Goal: Task Accomplishment & Management: Manage account settings

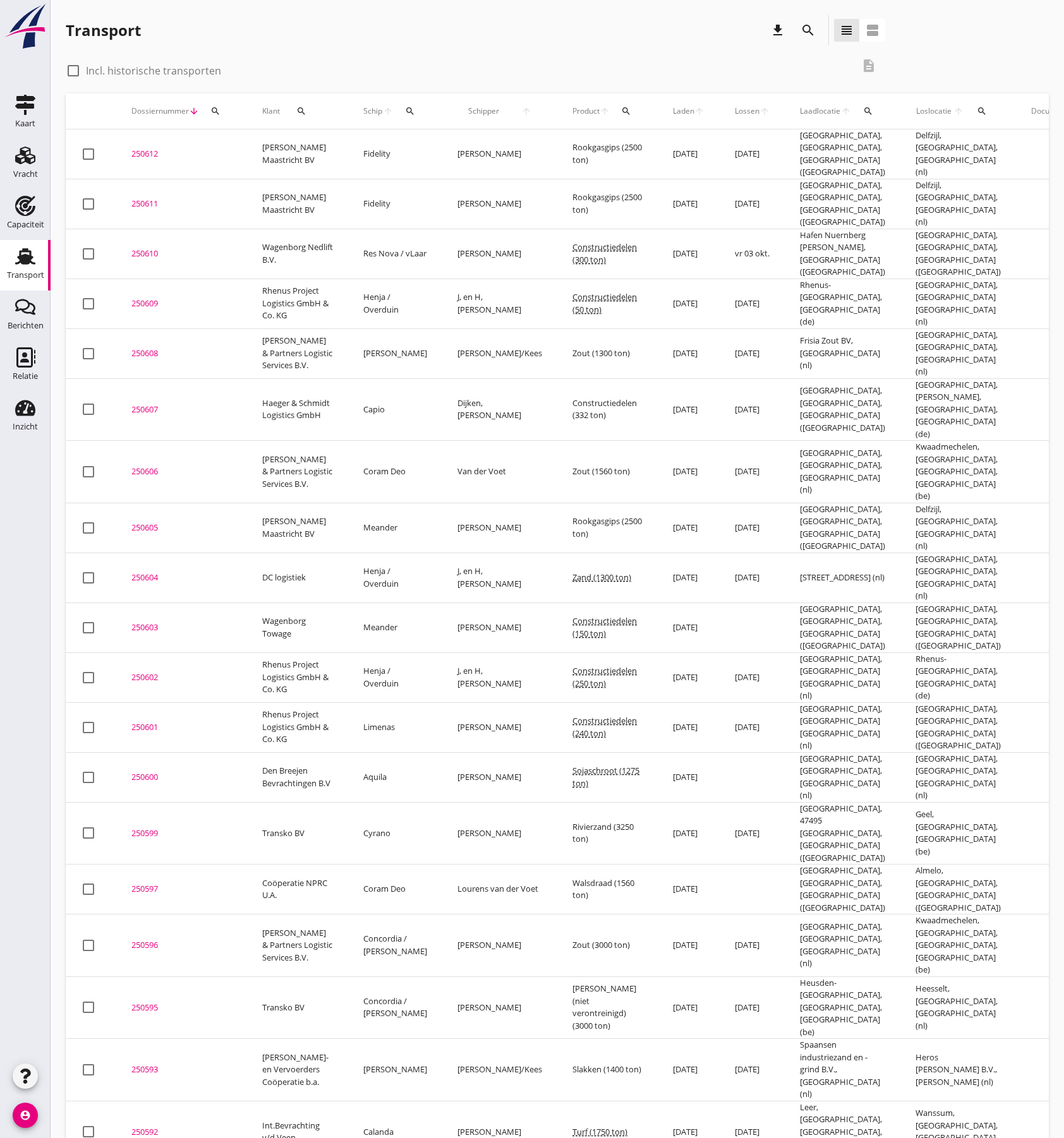
click at [25, 271] on div "Transport" at bounding box center [26, 275] width 37 height 9
click at [74, 76] on div at bounding box center [74, 71] width 21 height 21
checkbox input "true"
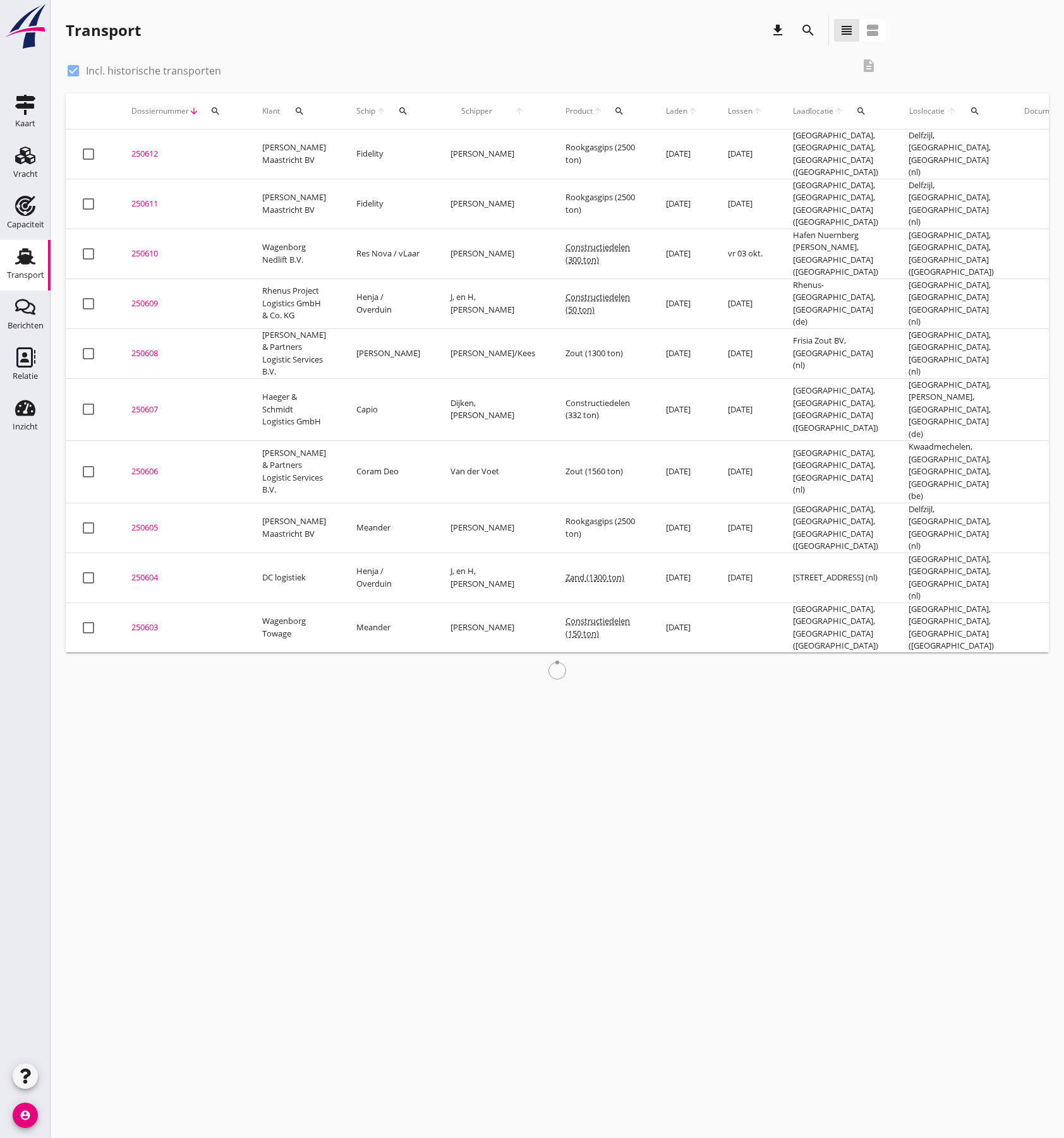
click at [392, 111] on div "search" at bounding box center [403, 111] width 24 height 10
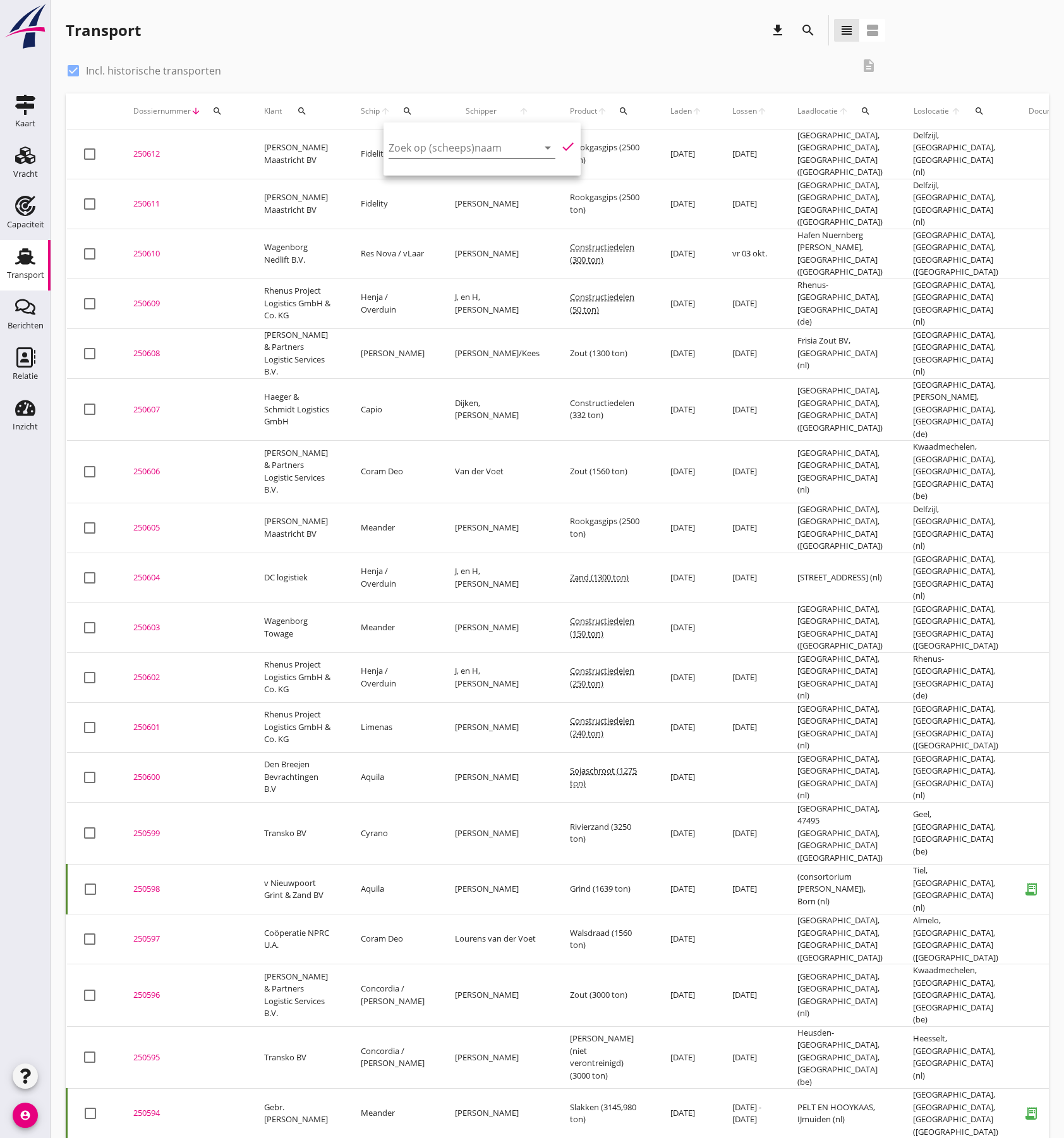
click at [415, 147] on input "Zoek op (scheeps)naam" at bounding box center [454, 148] width 131 height 20
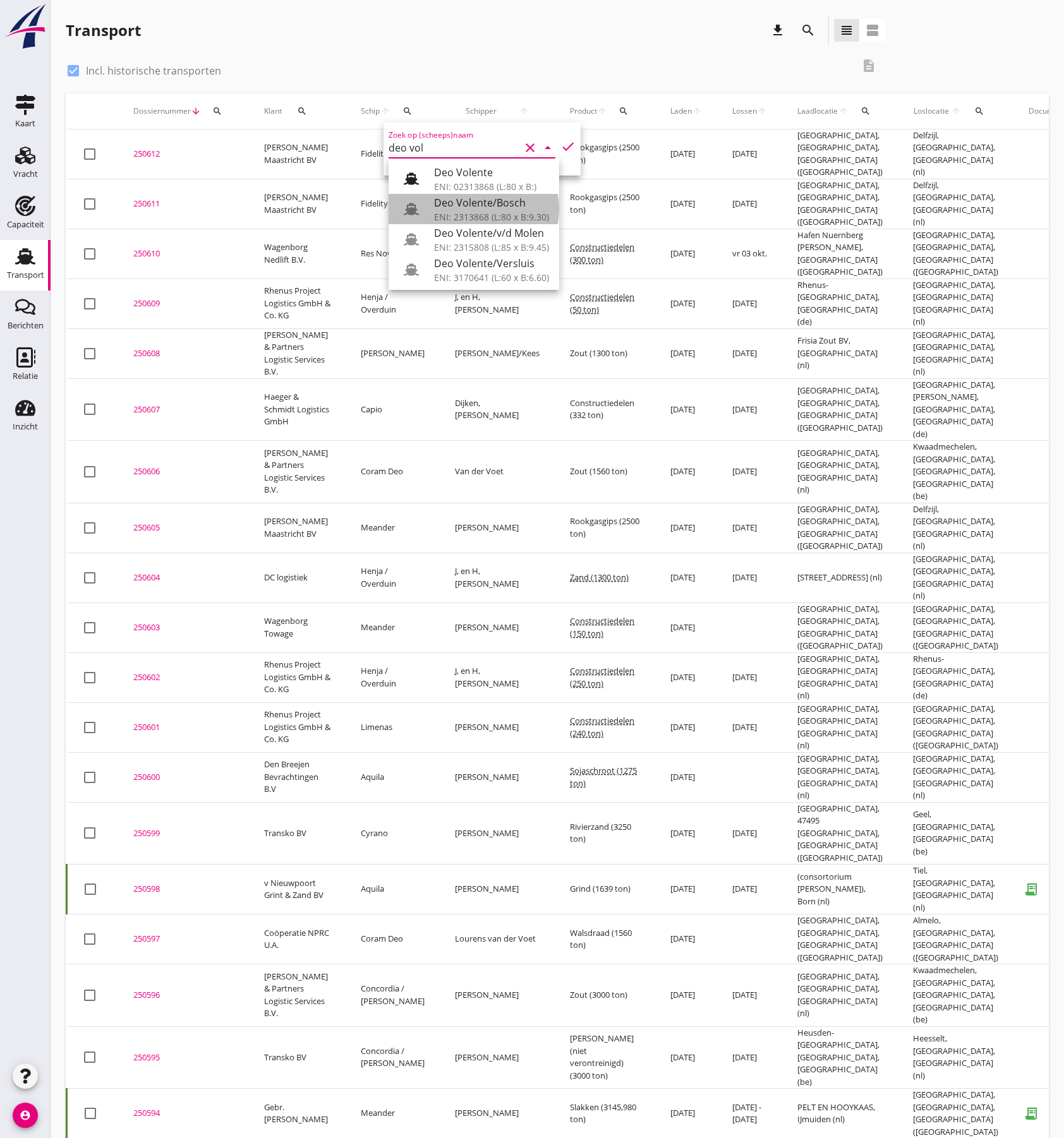
click at [484, 213] on div "ENI: 2313868 (L:80 x B:9.30)" at bounding box center [491, 217] width 115 height 14
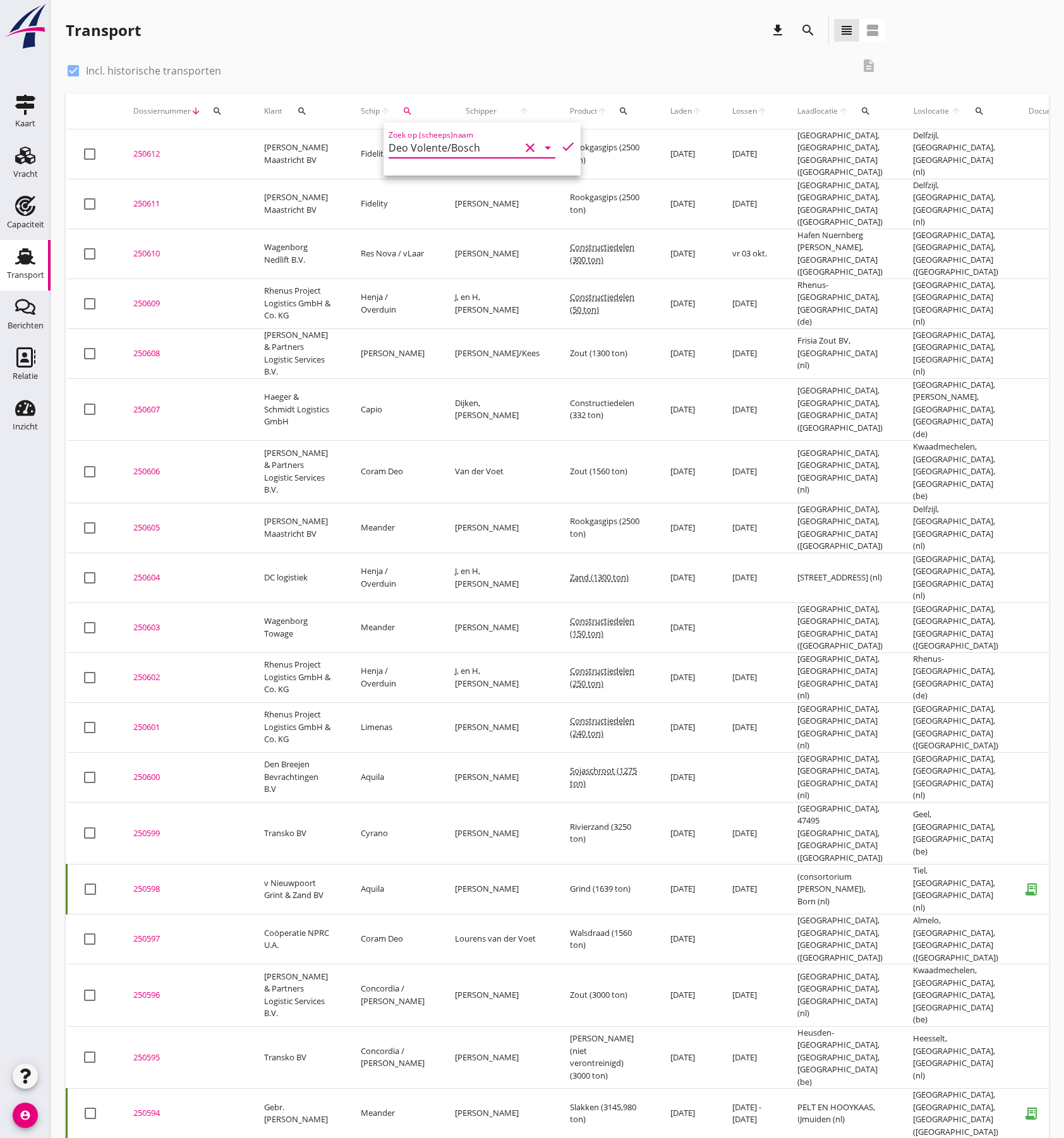
click at [560, 146] on icon "check" at bounding box center [567, 146] width 15 height 15
type input "Deo Volente/Bosch"
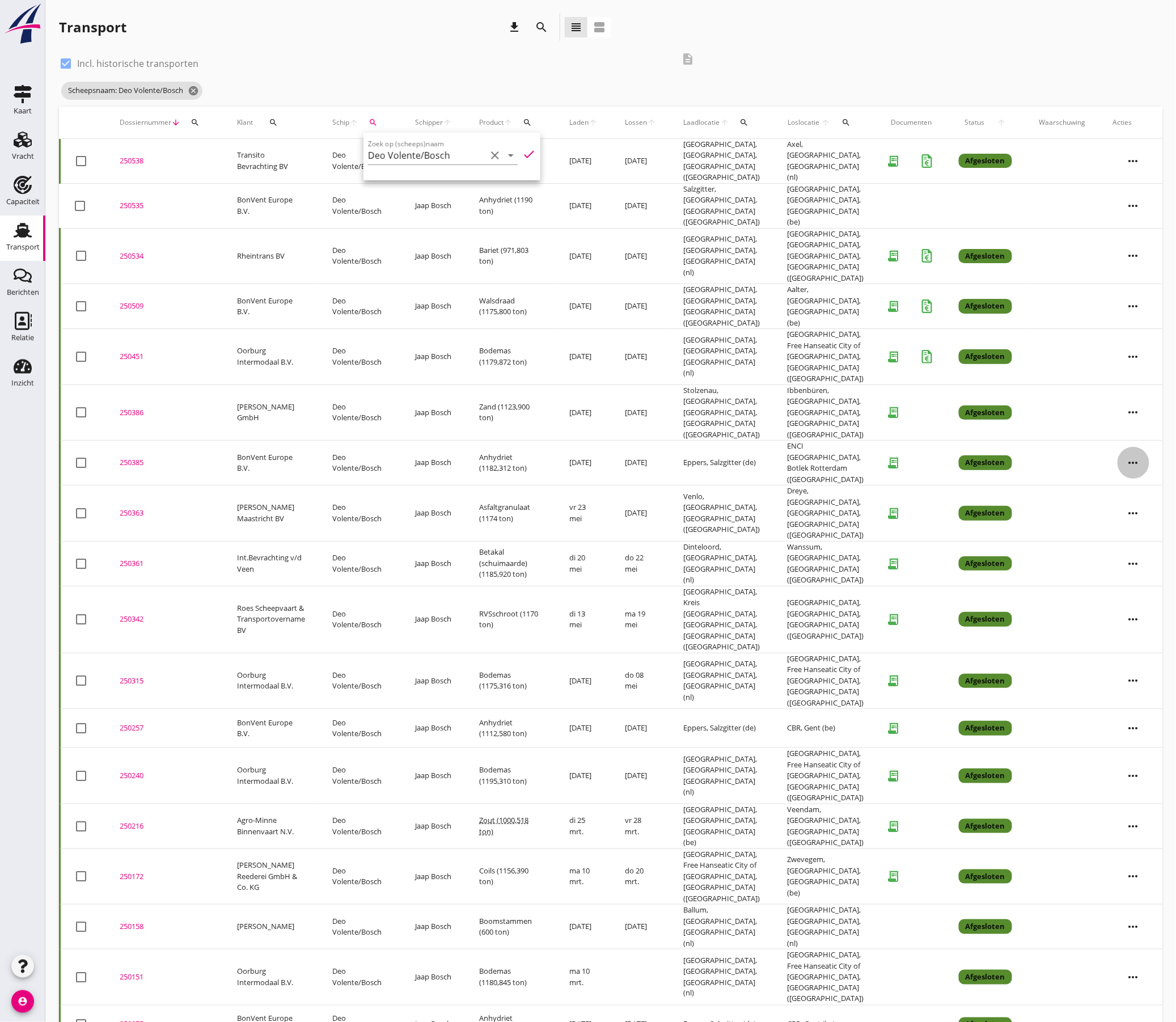
click at [954, 447] on icon "more_horiz" at bounding box center [1134, 463] width 32 height 32
click at [954, 556] on div "Vracht kopieeren" at bounding box center [1121, 554] width 81 height 13
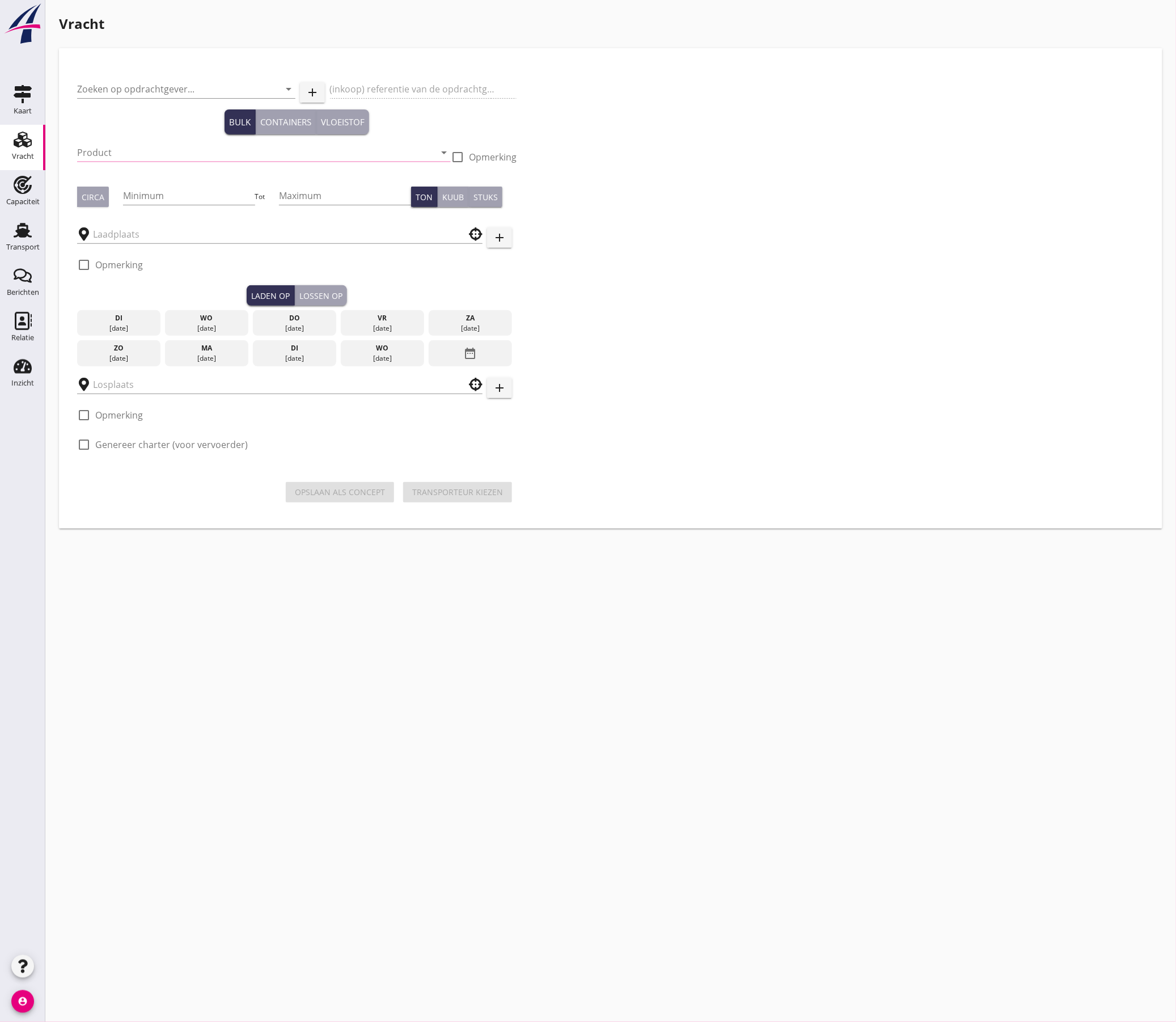
type input "BonVent Europe B.V."
type input "Anhydriet (6334)"
type input "1190"
type input "Eppers"
type input "ENCI [GEOGRAPHIC_DATA]"
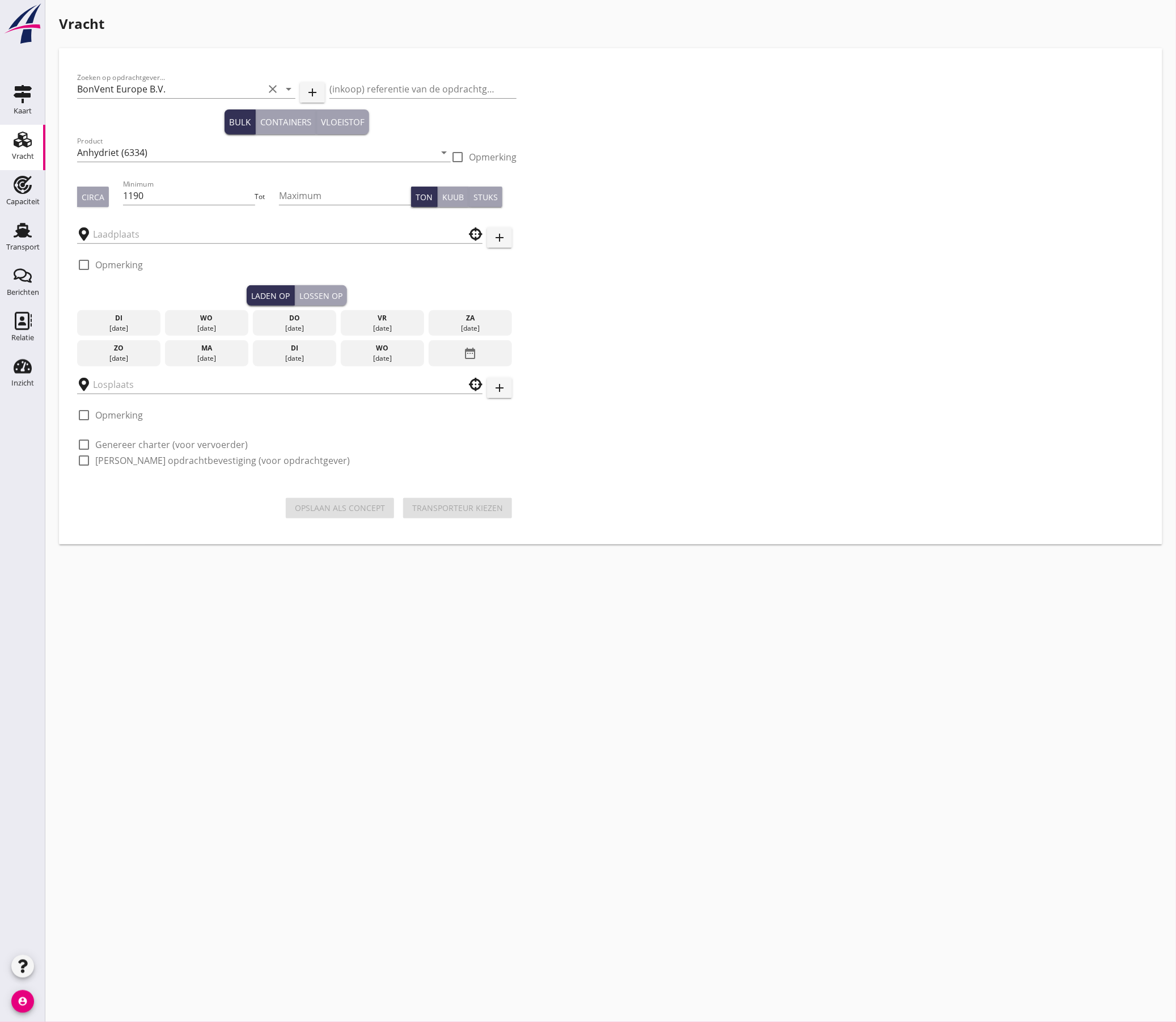
checkbox input "true"
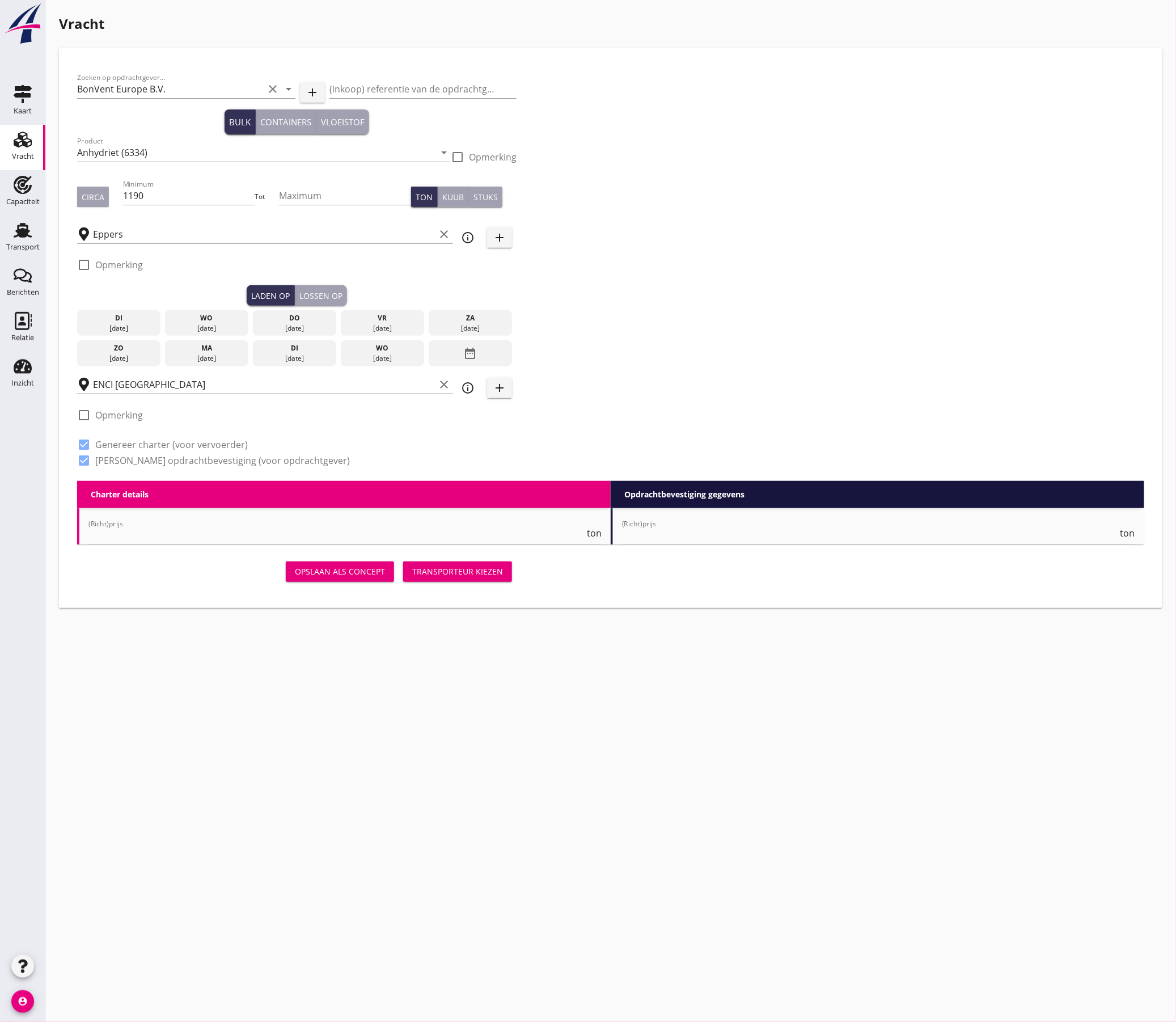
type input "17"
type textarea "Schip/schipper laadt/lost/vaart niet op zondag. Graag foto's maken van laden/lo…"
radio input "false"
checkbox input "true"
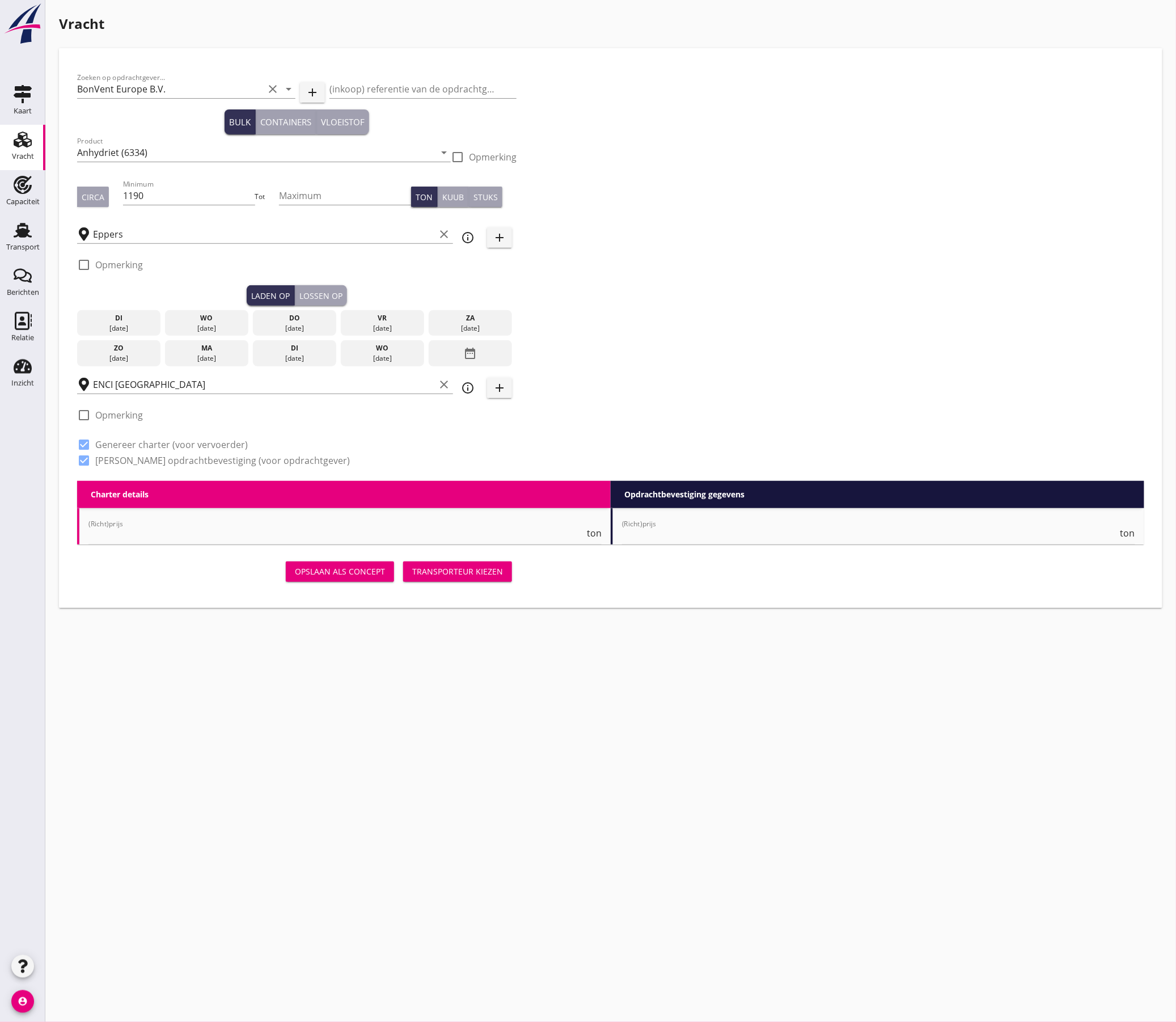
checkbox input "true"
type input "24"
type input "5"
type input "17"
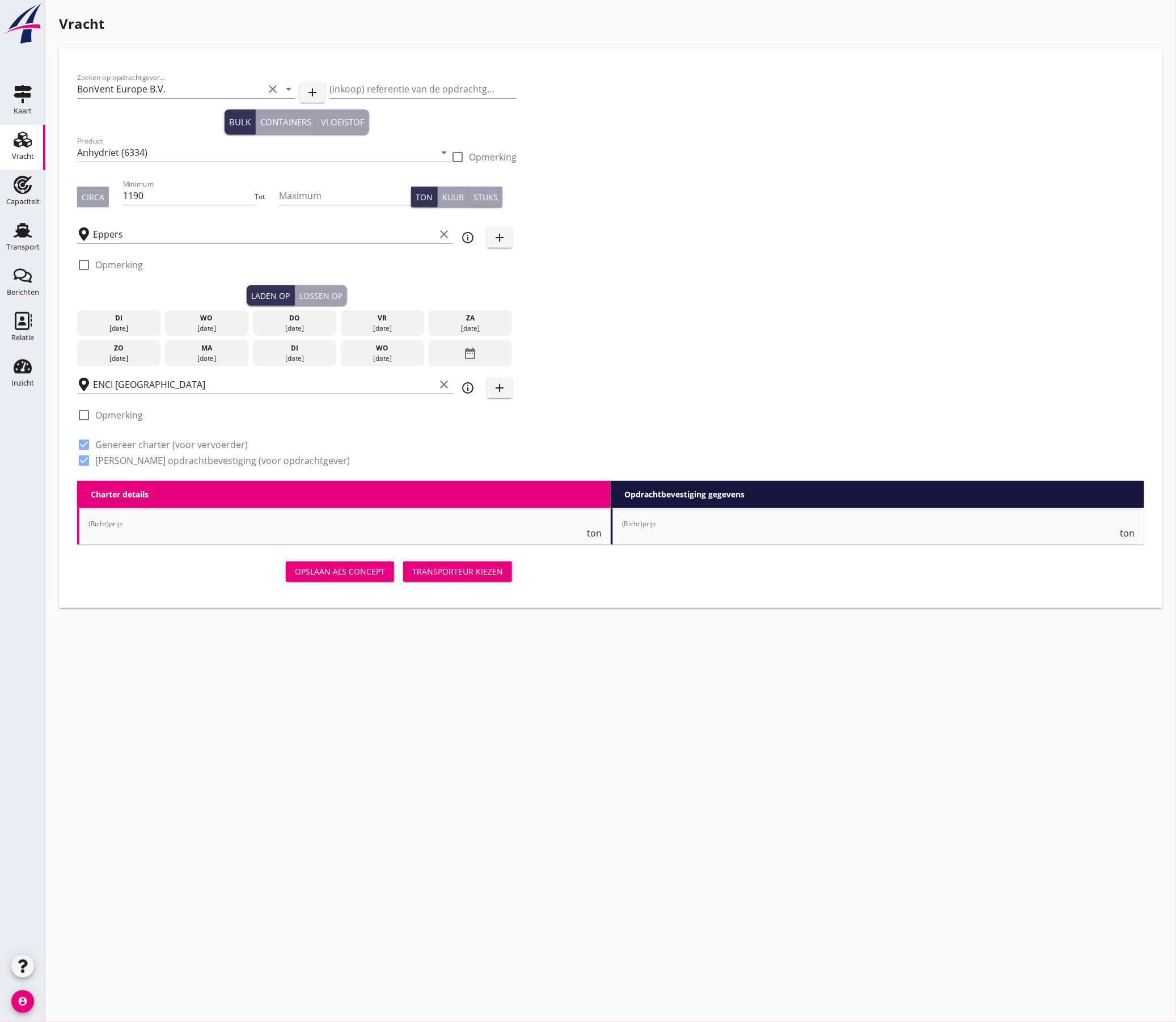
radio input "false"
checkbox input "true"
type input "24"
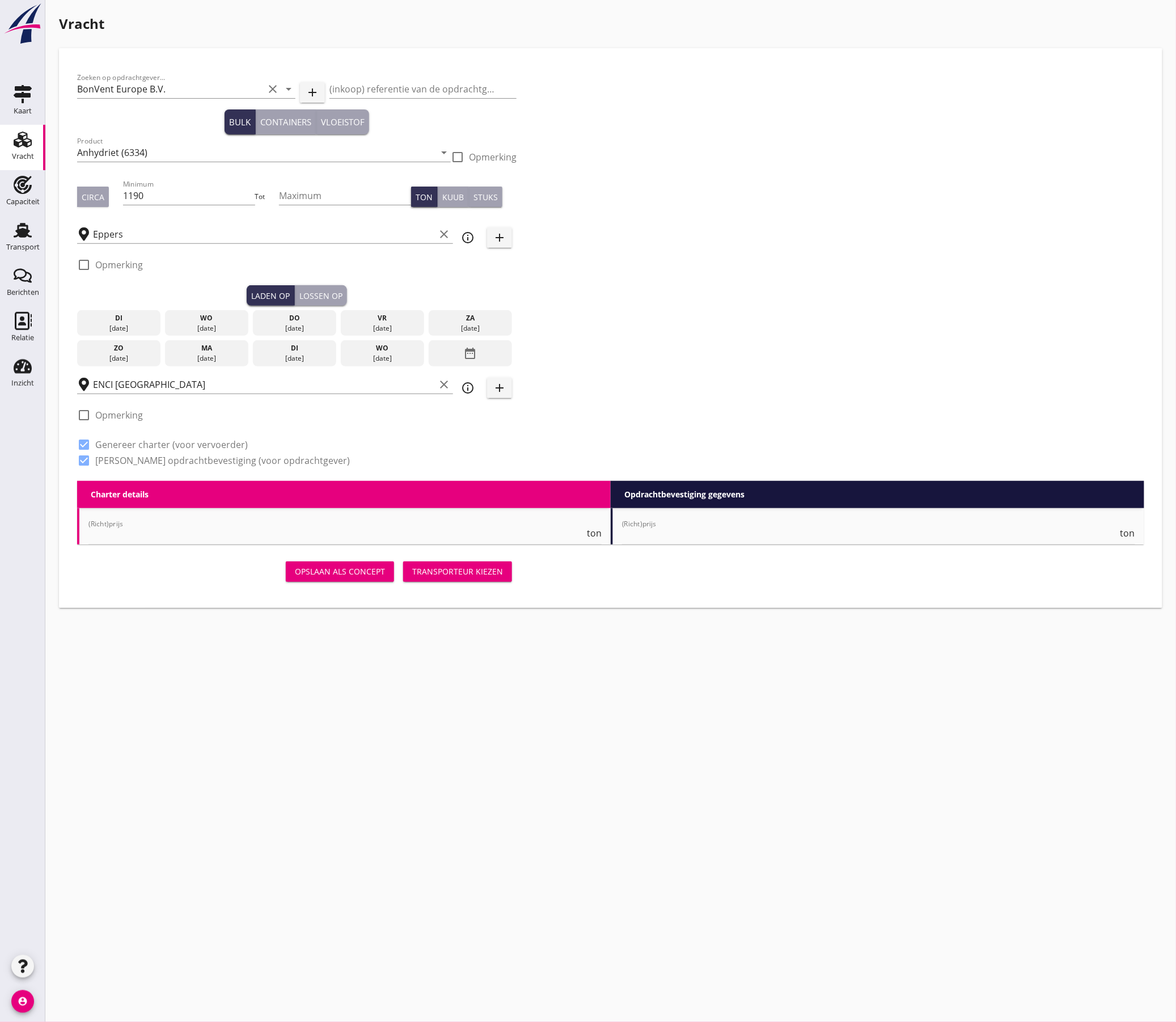
type input "24"
type input "14"
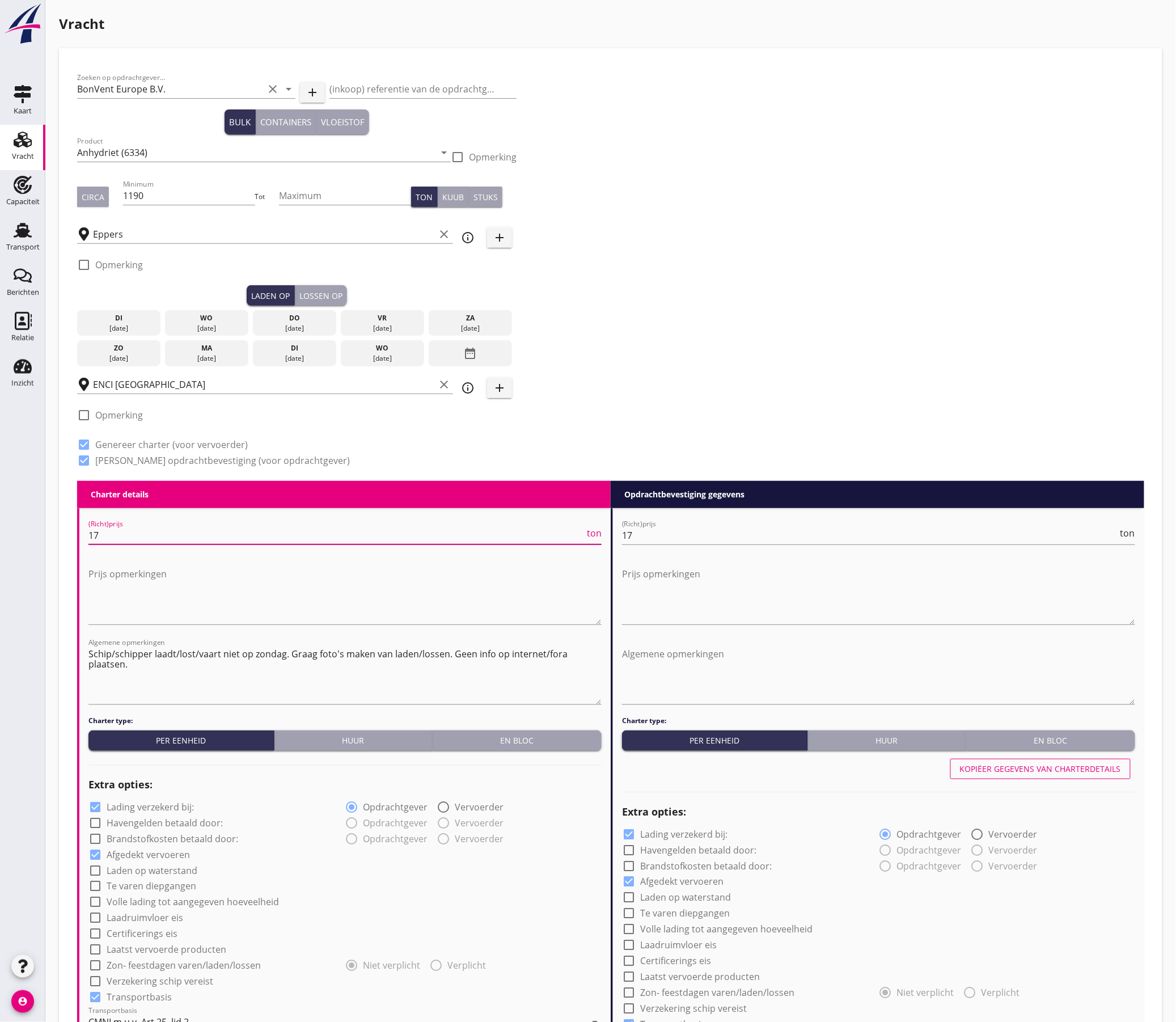
click at [101, 536] on input "17" at bounding box center [336, 535] width 496 height 18
type input "16"
type input "16.5"
click at [657, 538] on input "17" at bounding box center [870, 535] width 496 height 18
type input "16"
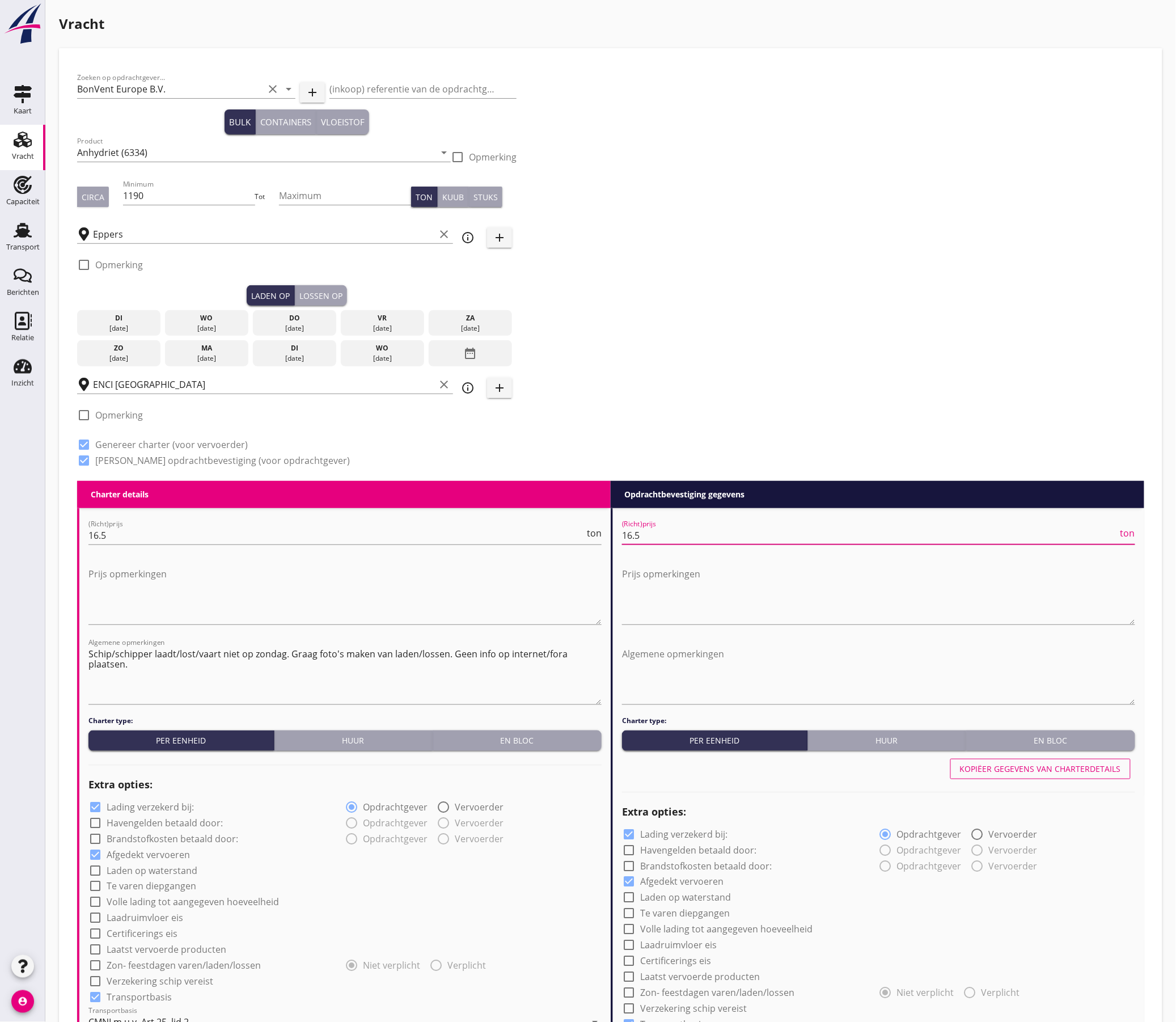
type input "16.5"
click at [749, 325] on div "Zoeken op opdrachtgever... BonVent Europe B.V. clear arrow_drop_down add (inkoo…" at bounding box center [610, 274] width 1076 height 415
click at [480, 361] on div "date_range" at bounding box center [470, 353] width 83 height 26
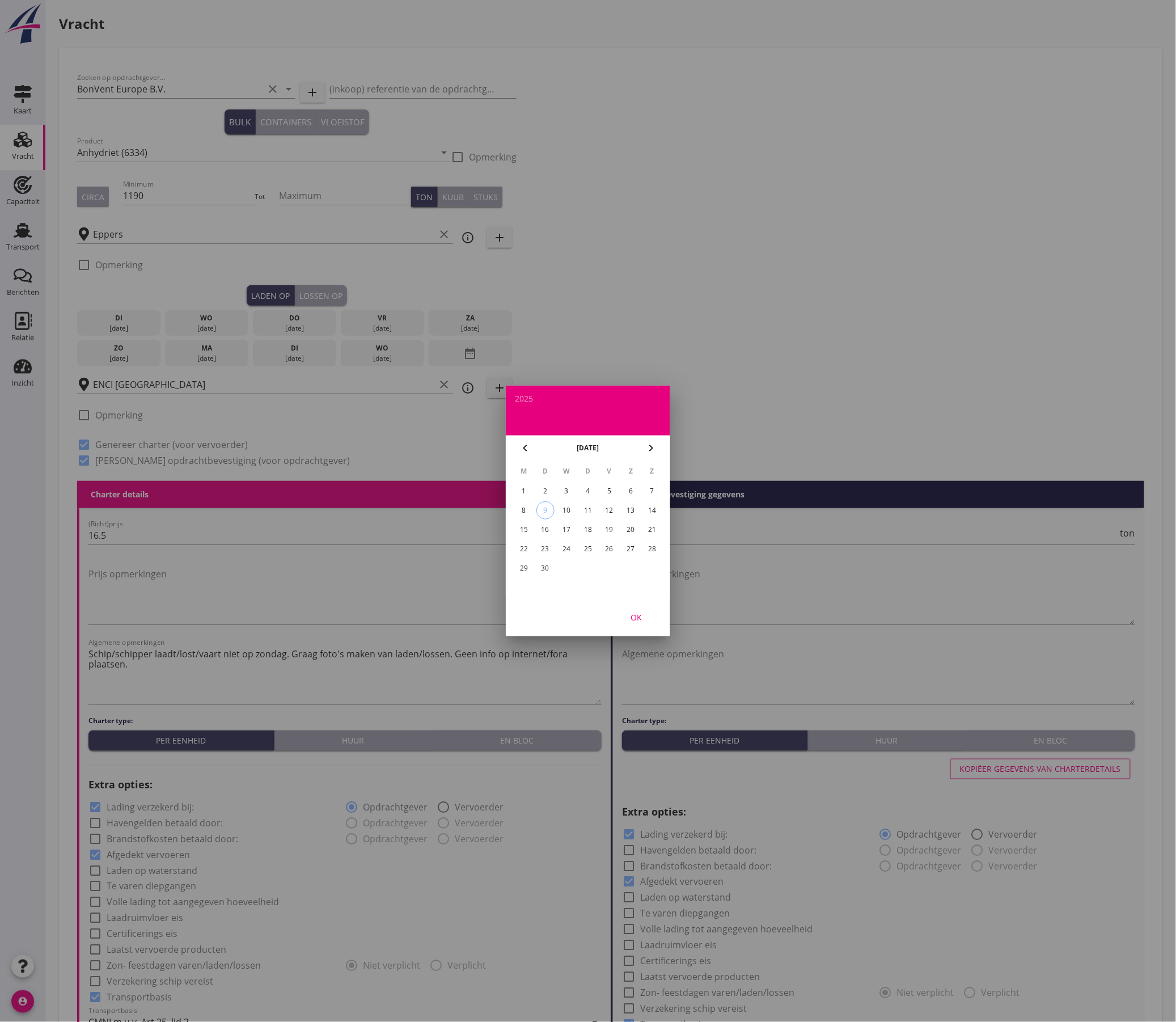
click at [521, 546] on div "22" at bounding box center [524, 549] width 18 height 18
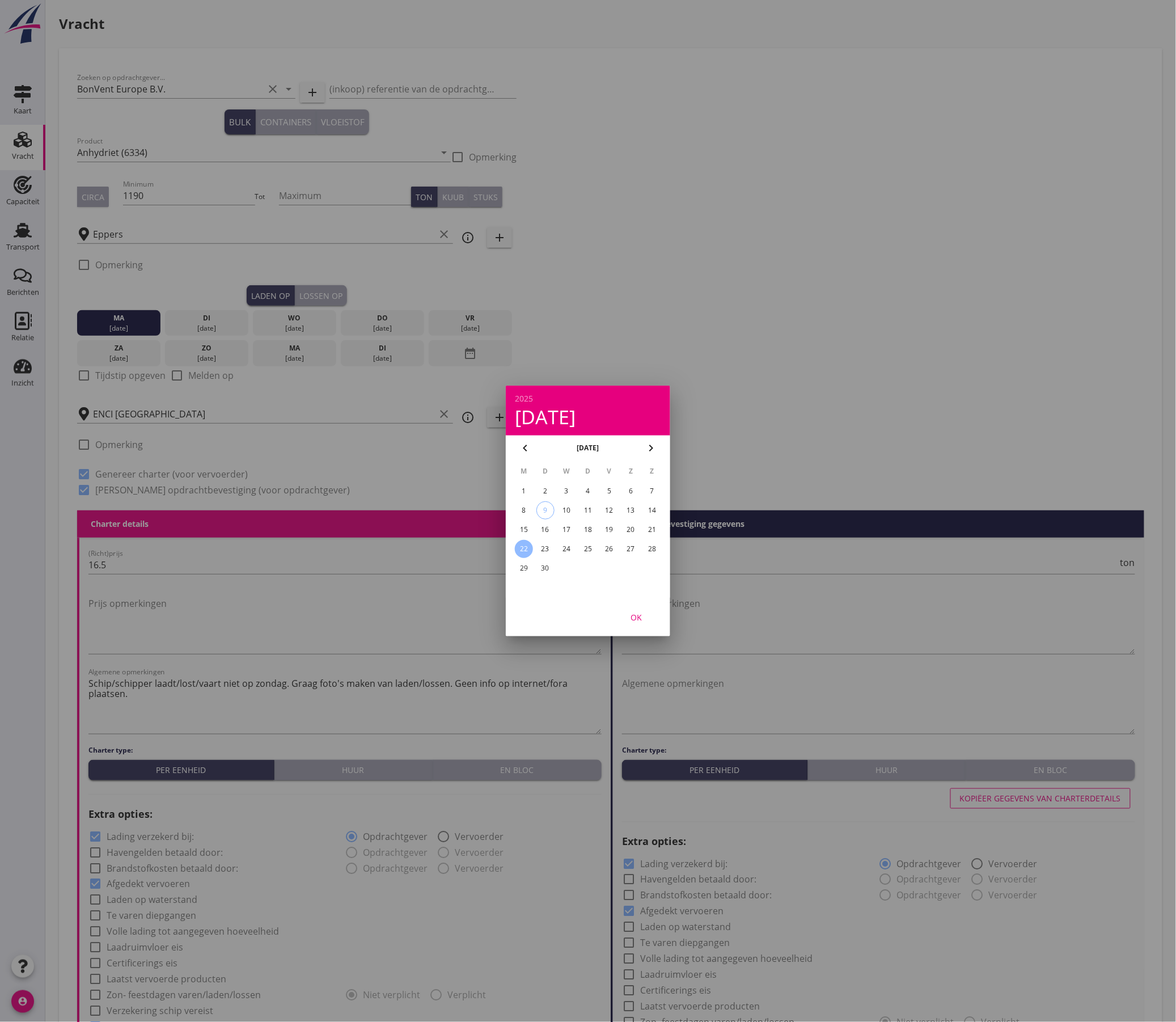
click at [641, 617] on div "OK" at bounding box center [636, 617] width 32 height 12
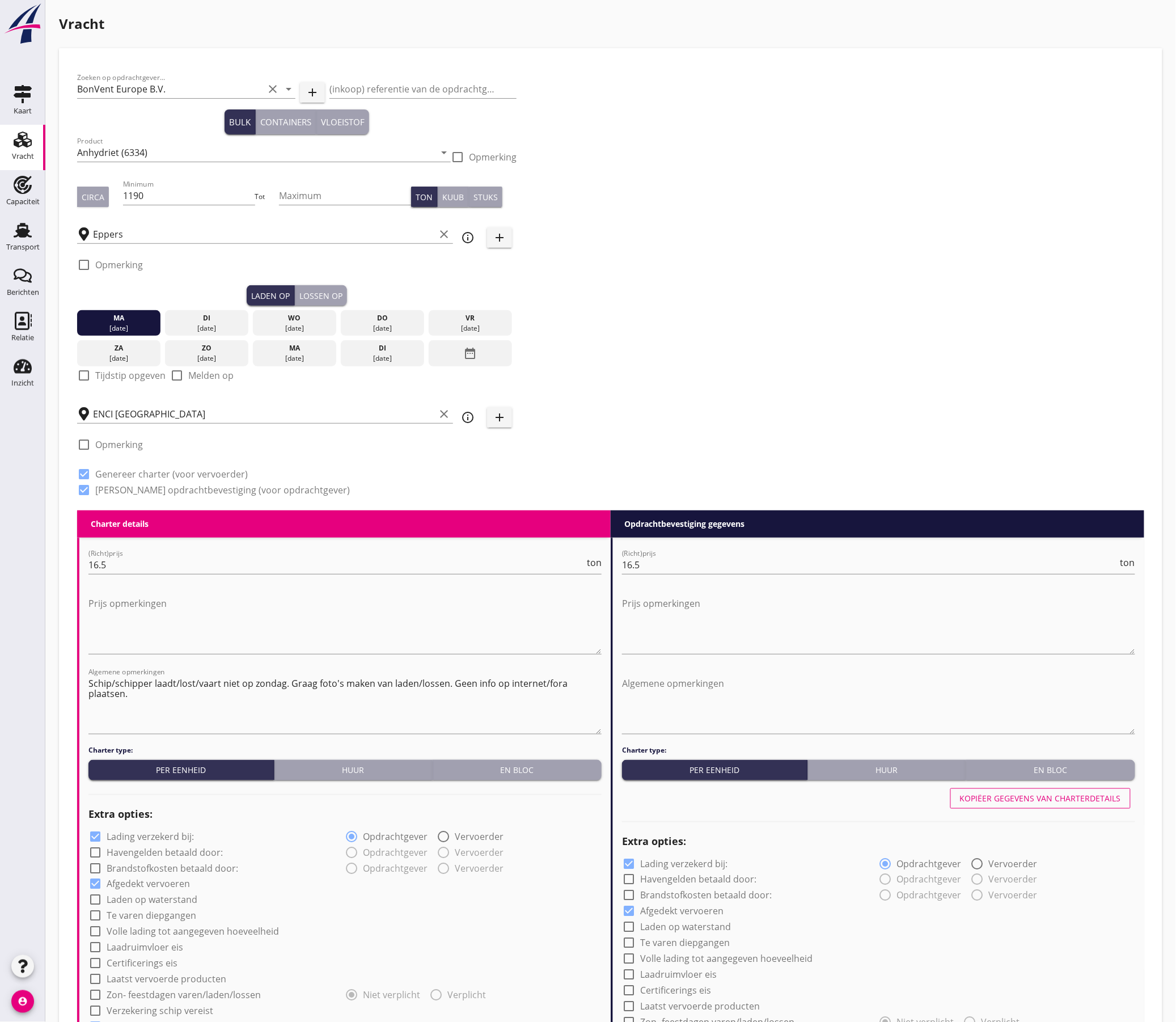
click at [126, 377] on label "Tijdstip opgeven" at bounding box center [131, 375] width 70 height 12
checkbox input "true"
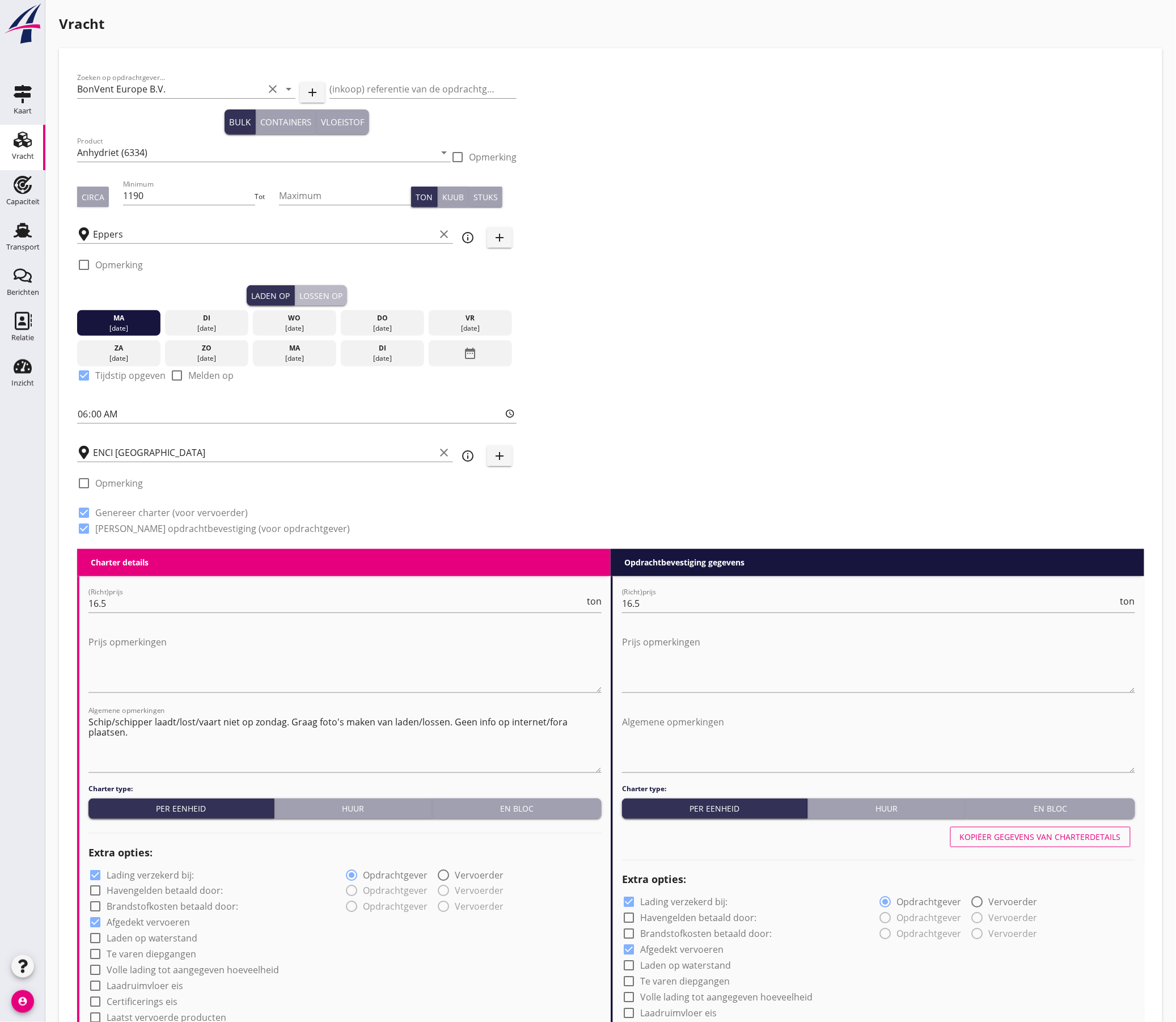
click at [313, 299] on div "Lossen op" at bounding box center [320, 295] width 43 height 12
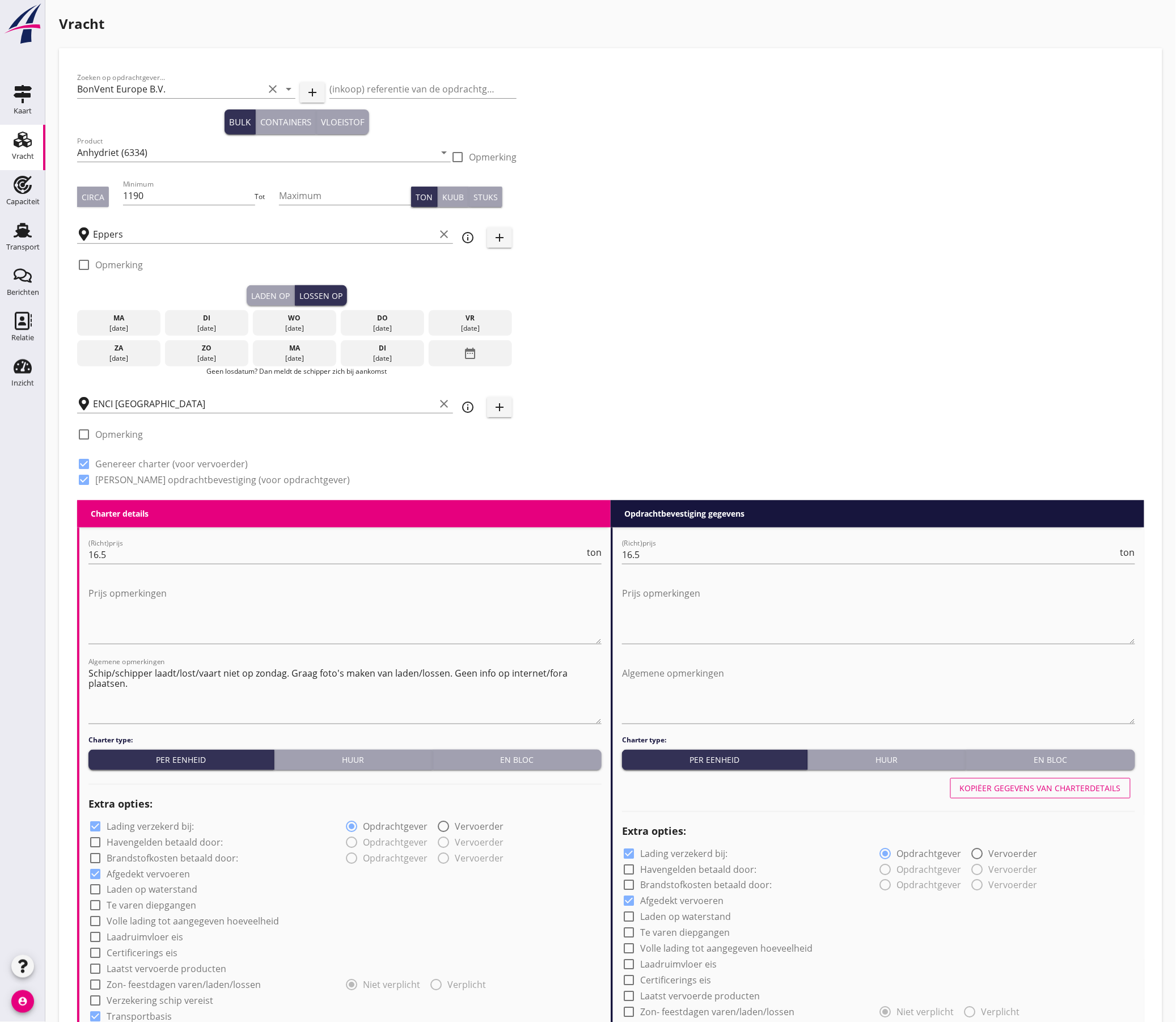
click at [373, 353] on div "[DATE]" at bounding box center [382, 358] width 78 height 10
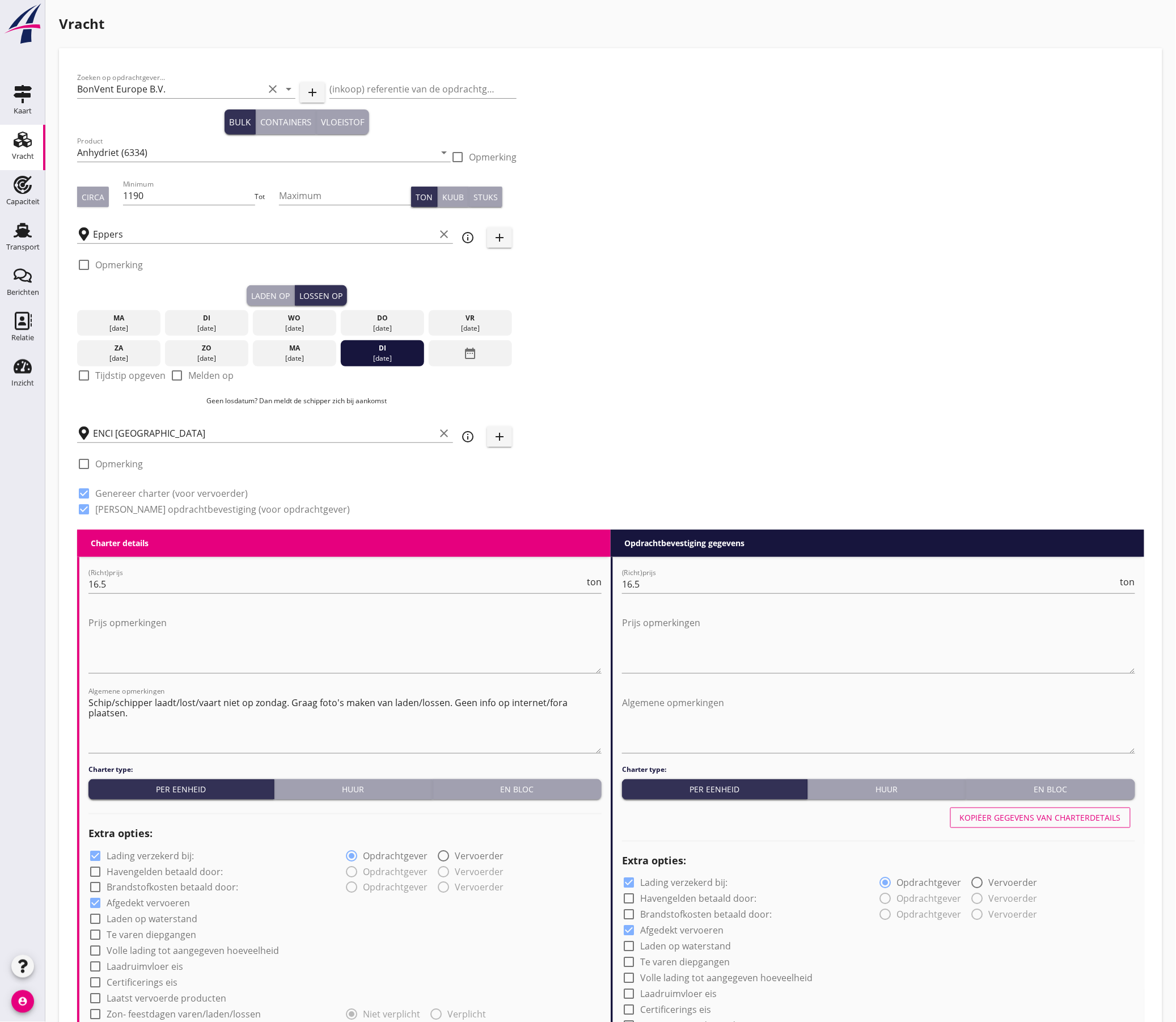
click at [128, 378] on label "Tijdstip opgeven" at bounding box center [131, 375] width 70 height 12
checkbox input "true"
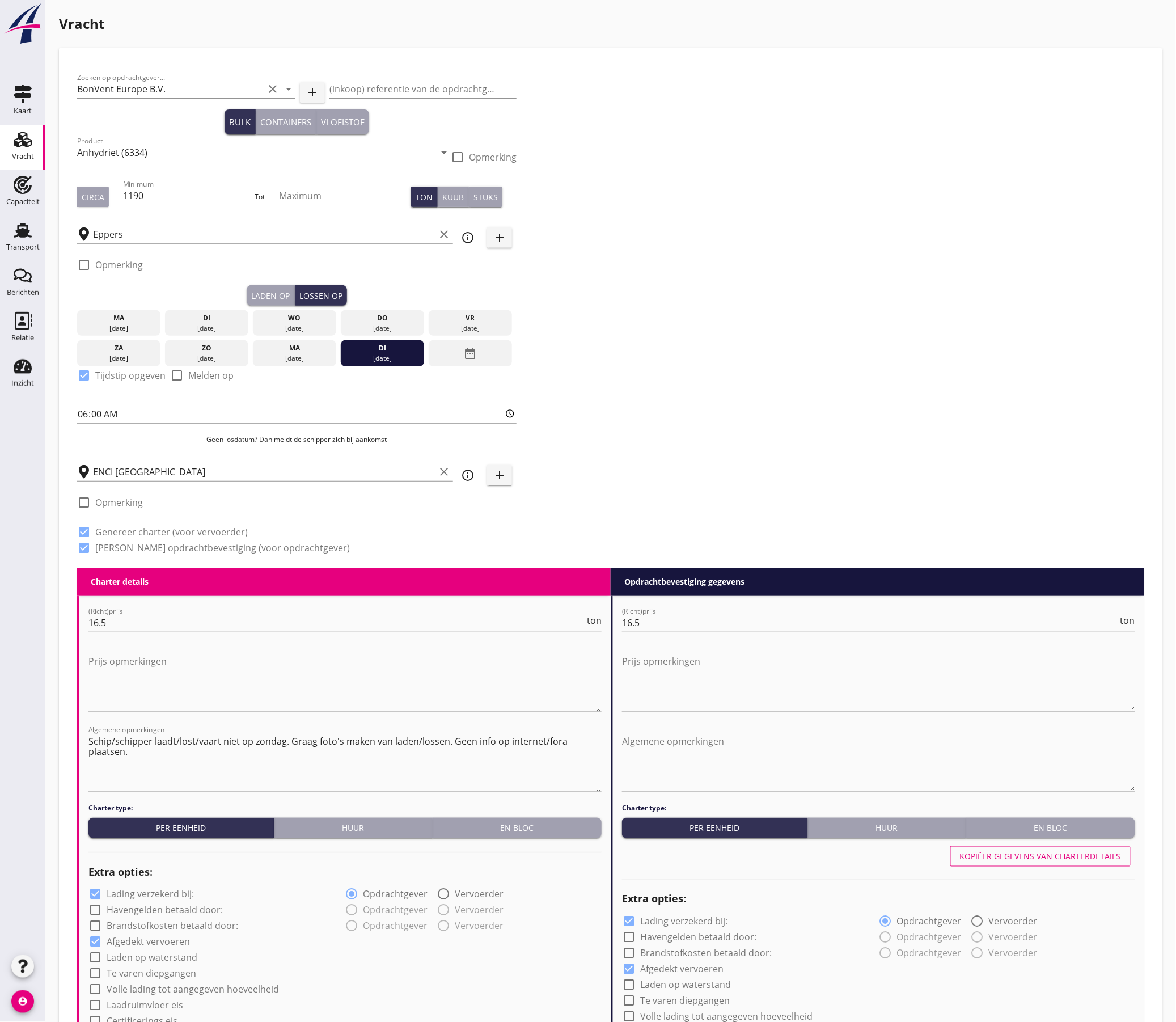
click at [678, 307] on div "Zoeken op opdrachtgever... BonVent Europe B.V. clear arrow_drop_down add (inkoo…" at bounding box center [610, 317] width 1076 height 502
click at [85, 195] on div "Circa" at bounding box center [92, 197] width 22 height 12
click at [817, 251] on div "Zoeken op opdrachtgever... BonVent Europe B.V. clear arrow_drop_down add (inkoo…" at bounding box center [610, 317] width 1076 height 502
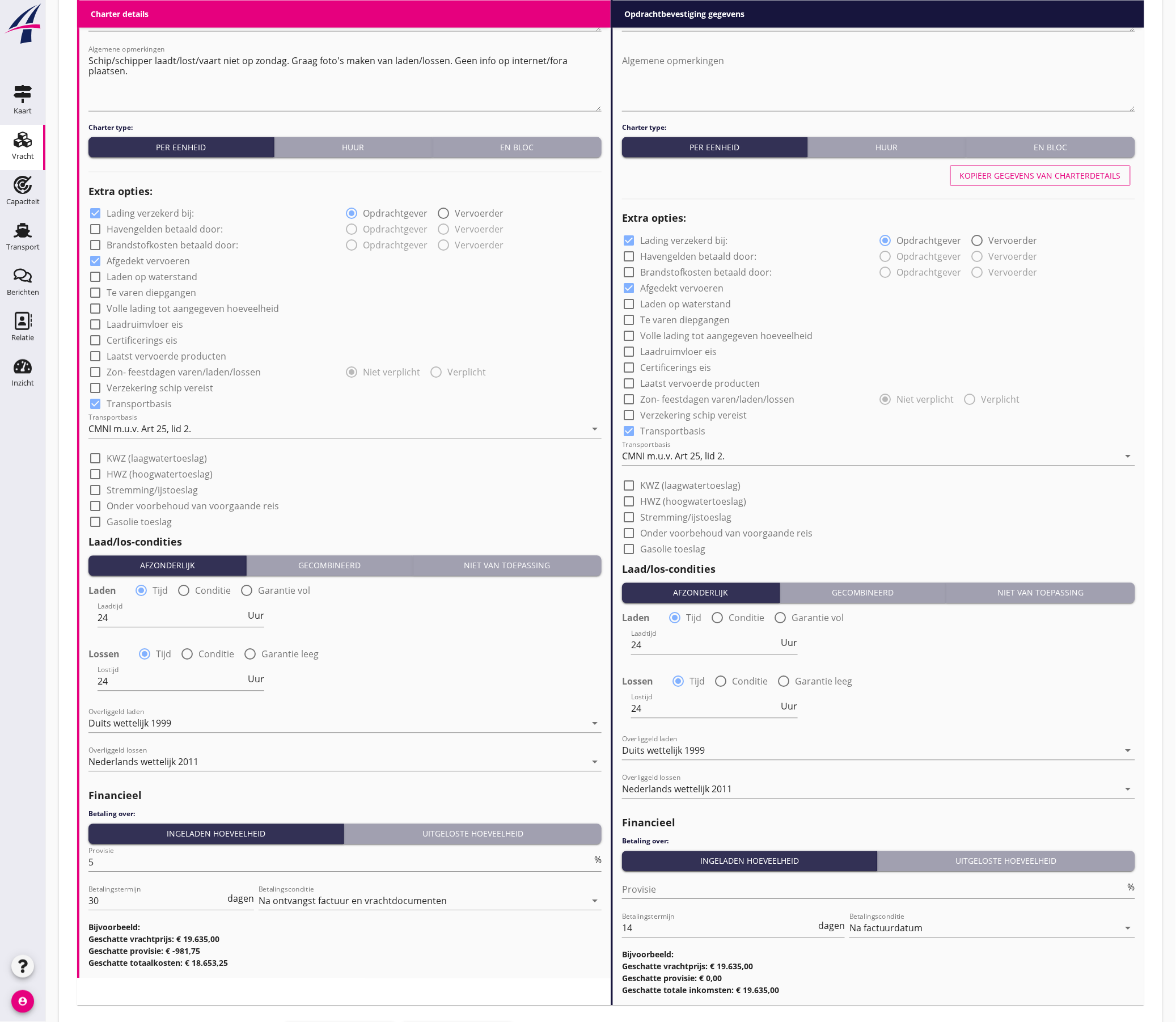
scroll to position [741, 0]
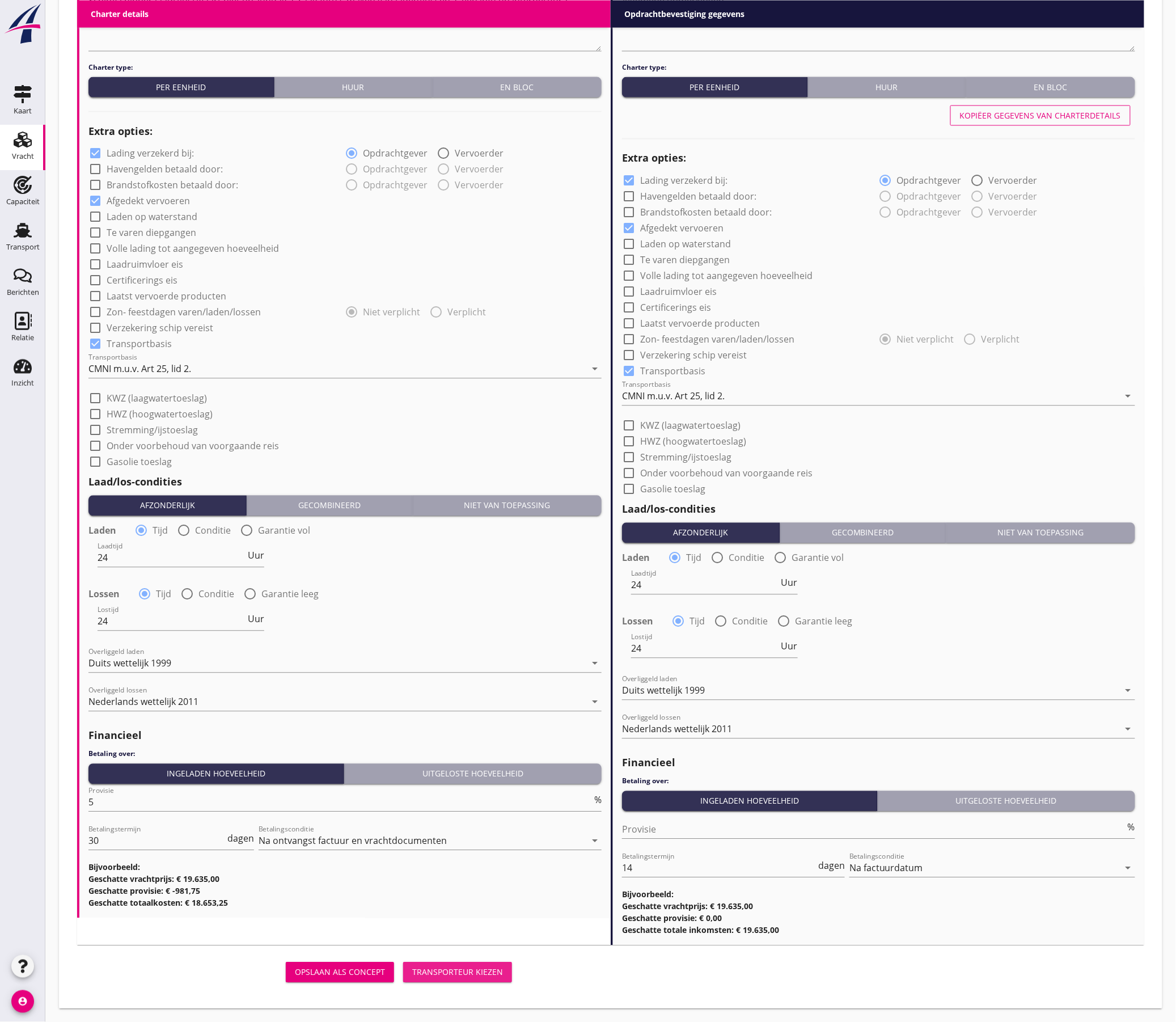
drag, startPoint x: 443, startPoint y: 969, endPoint x: 459, endPoint y: 638, distance: 331.4
click at [443, 969] on div "Transporteur kiezen" at bounding box center [458, 972] width 91 height 12
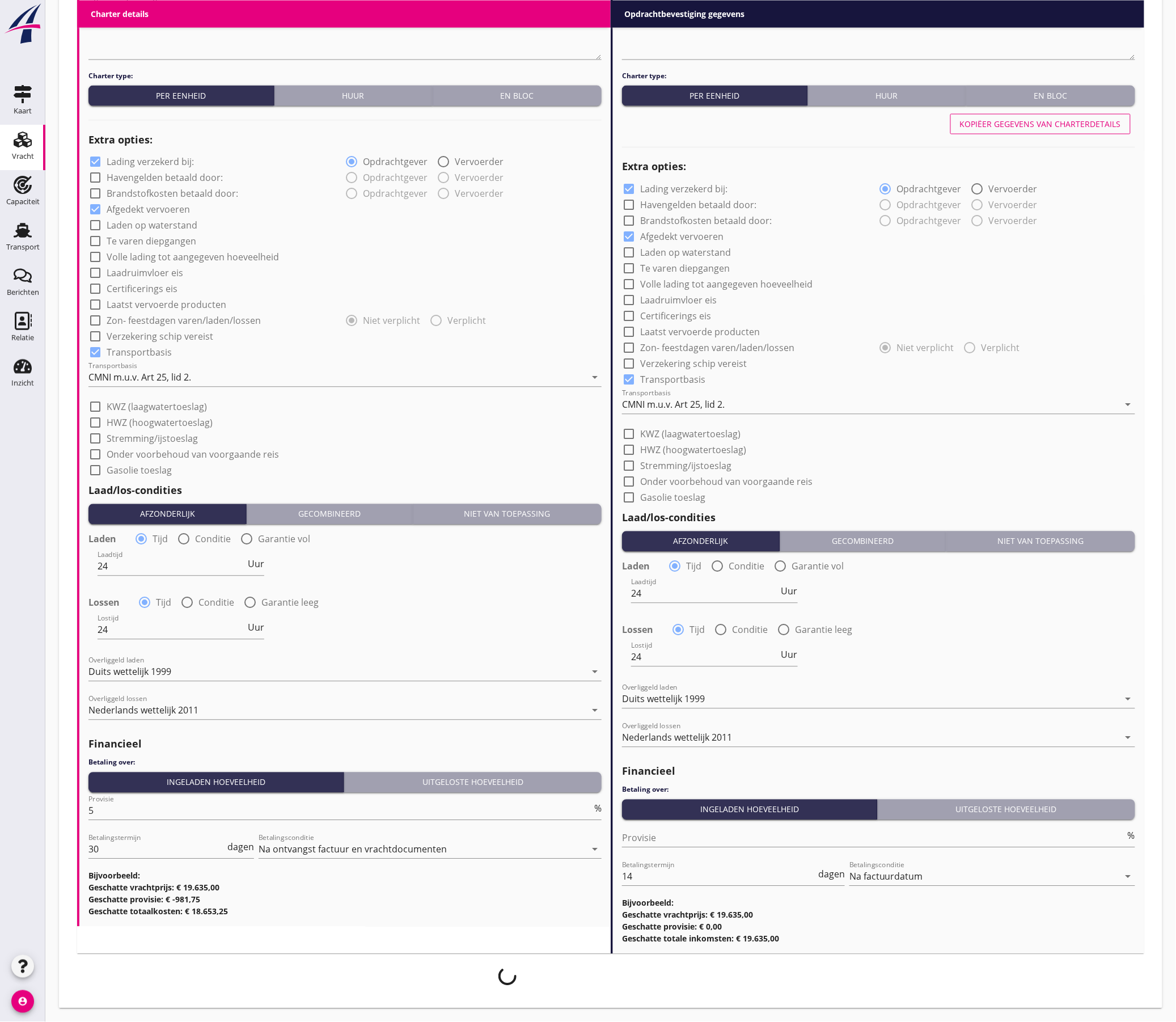
scroll to position [732, 0]
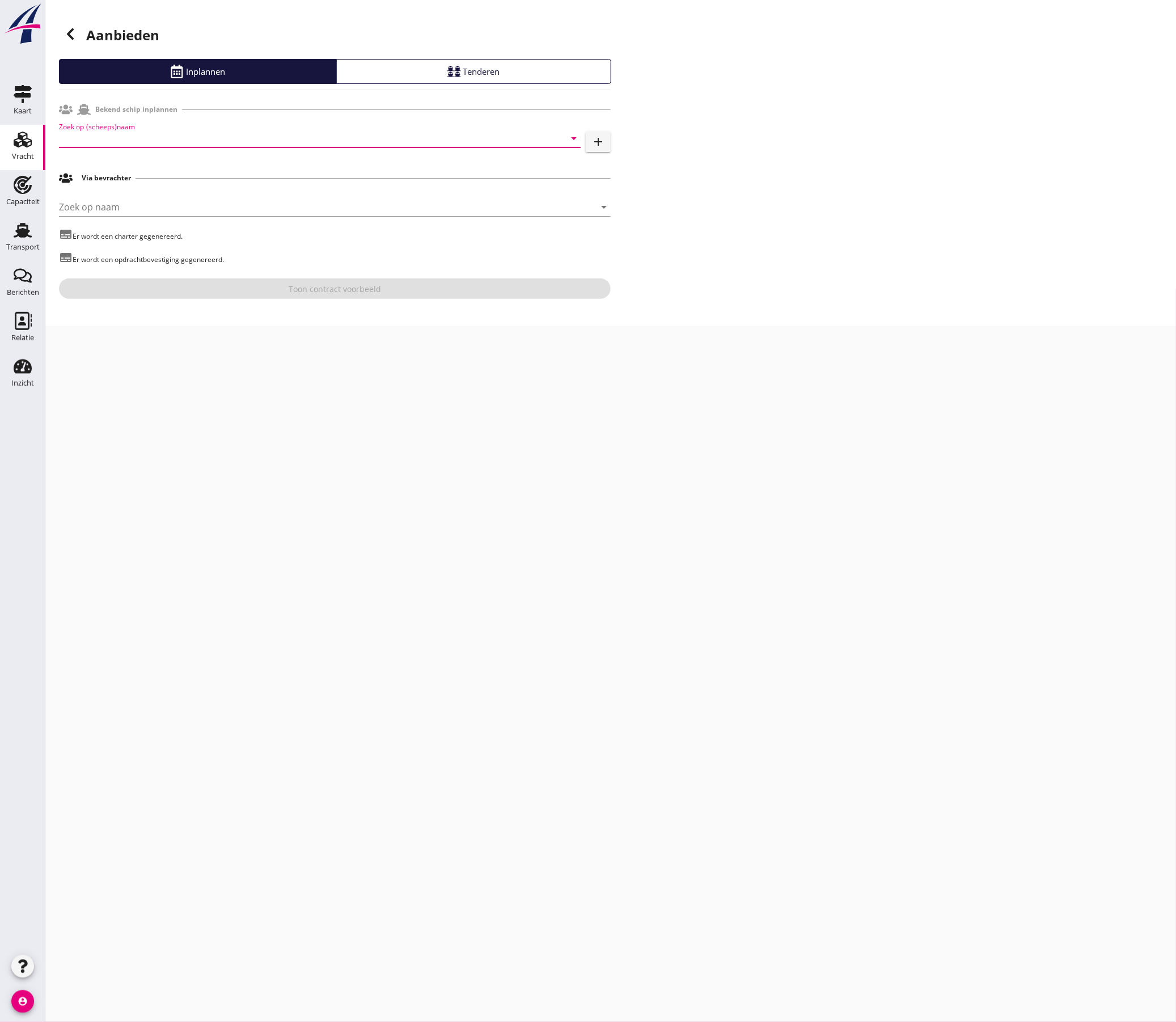
click at [180, 141] on input "Zoek op (scheeps)naam" at bounding box center [304, 138] width 490 height 18
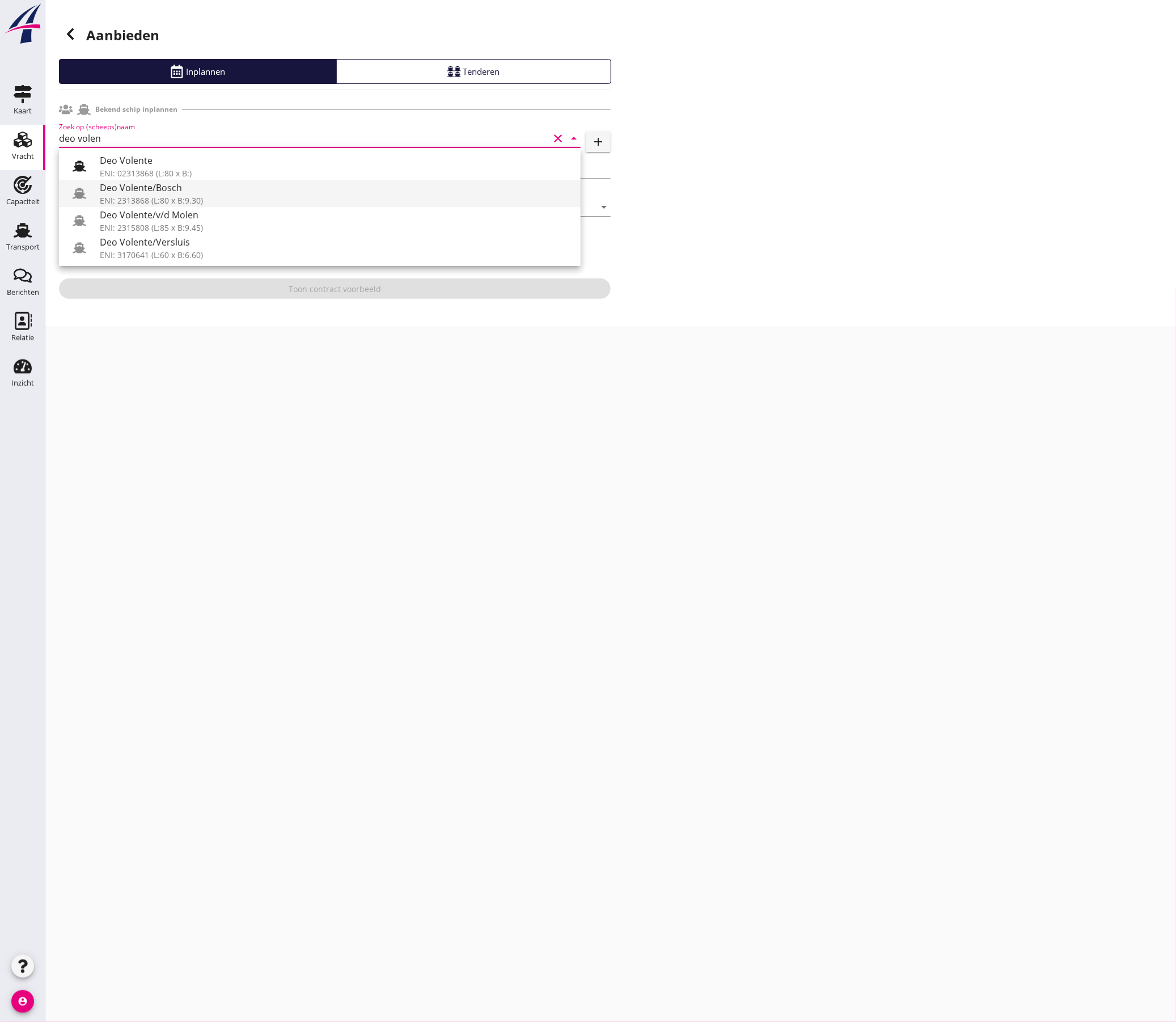
click at [215, 194] on div "Deo Volente/Bosch" at bounding box center [336, 187] width 471 height 13
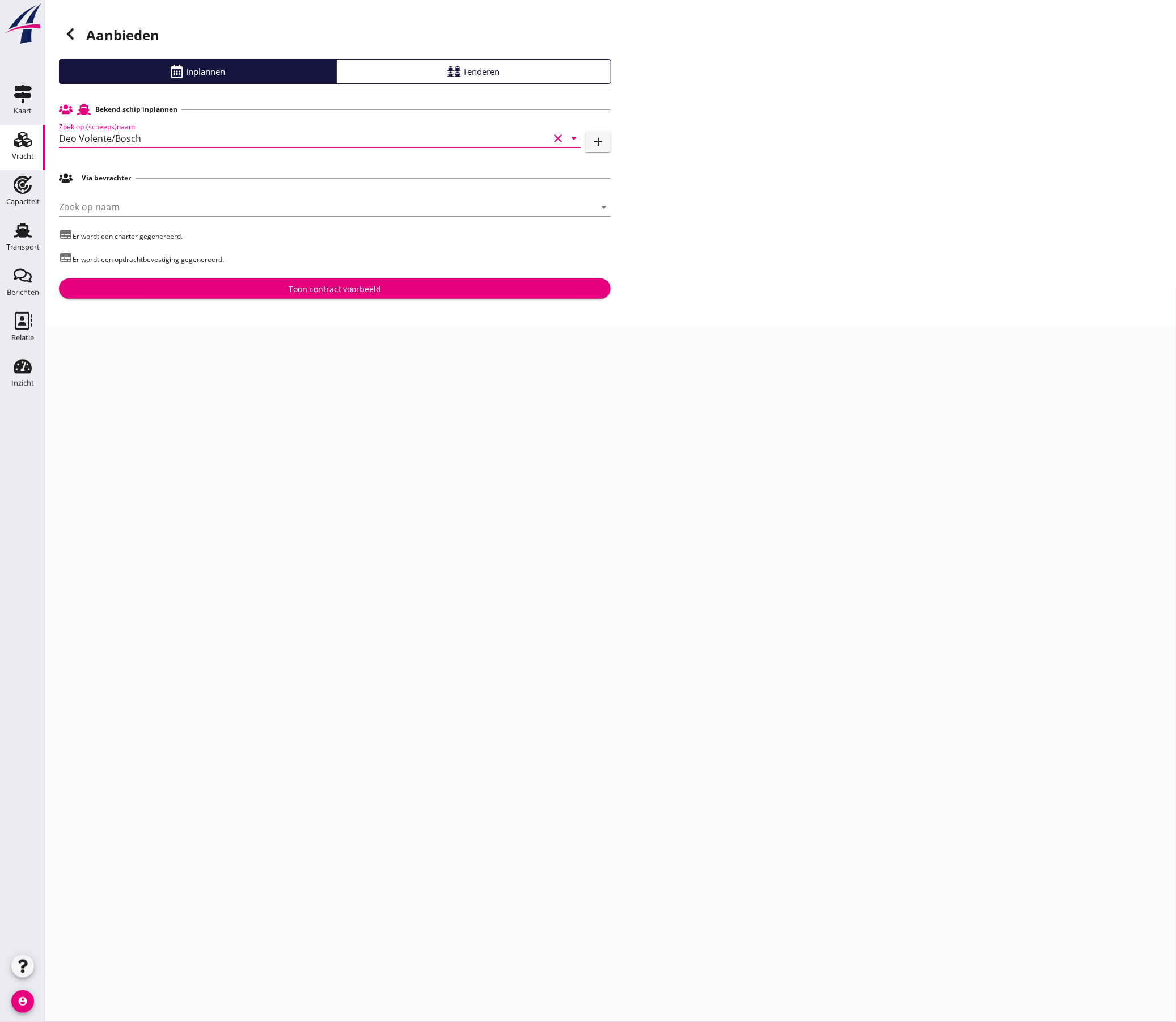
type input "Deo Volente/Bosch"
click at [268, 287] on div "Toon contract voorbeeld" at bounding box center [334, 289] width 534 height 12
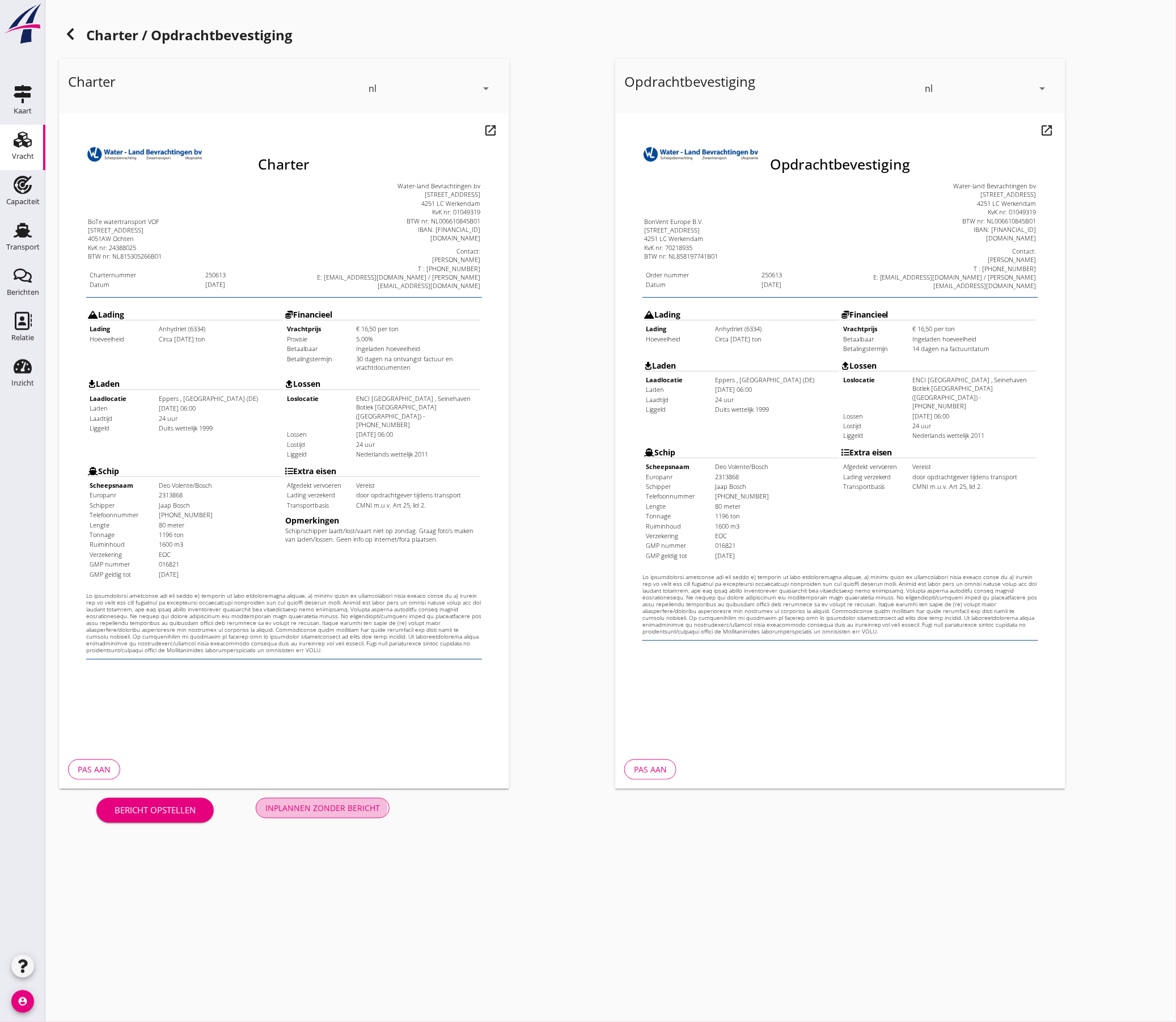
click at [312, 808] on div "Inplannen zonder bericht" at bounding box center [322, 808] width 115 height 12
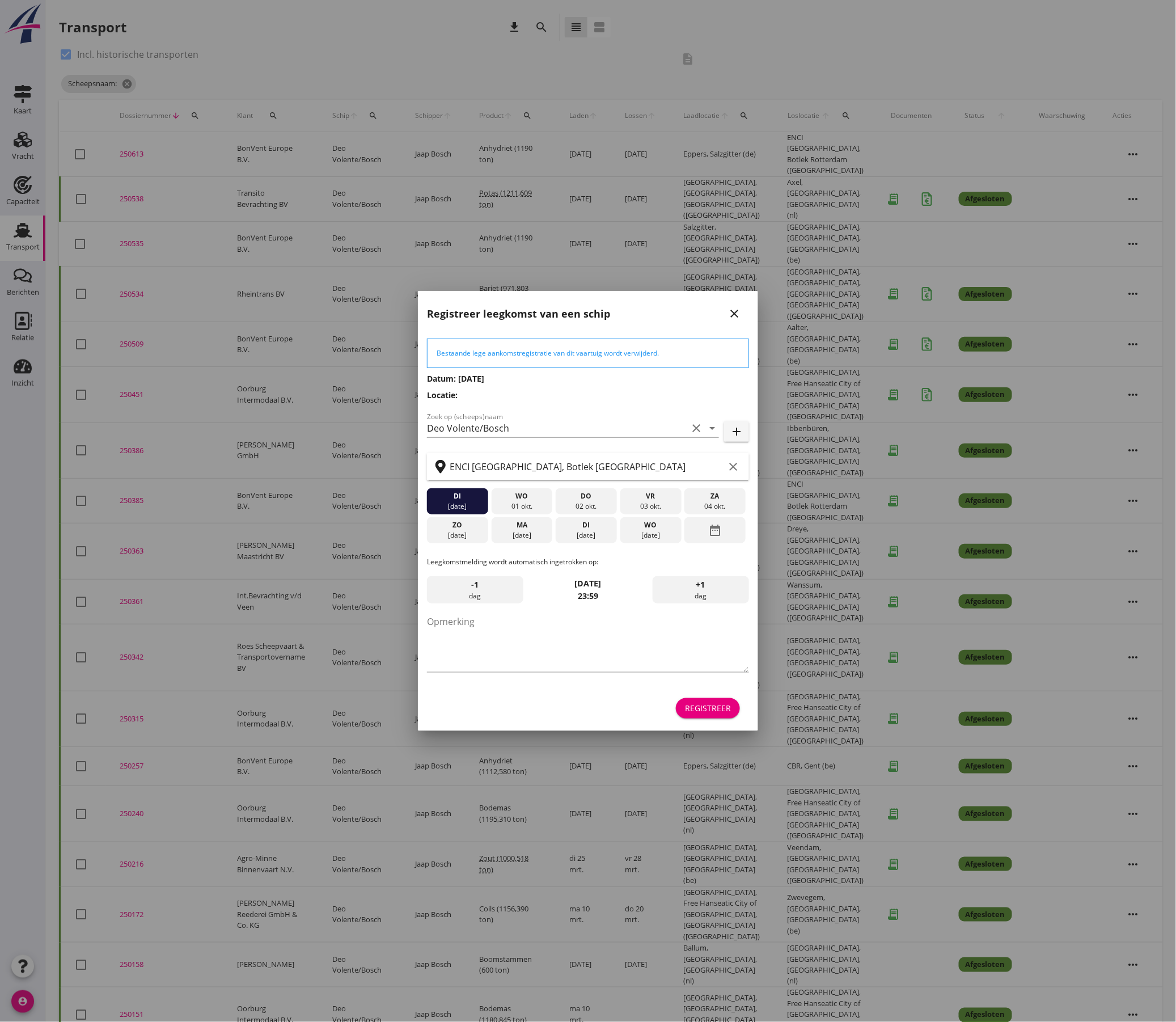
click at [733, 704] on button "Registreer" at bounding box center [708, 709] width 64 height 21
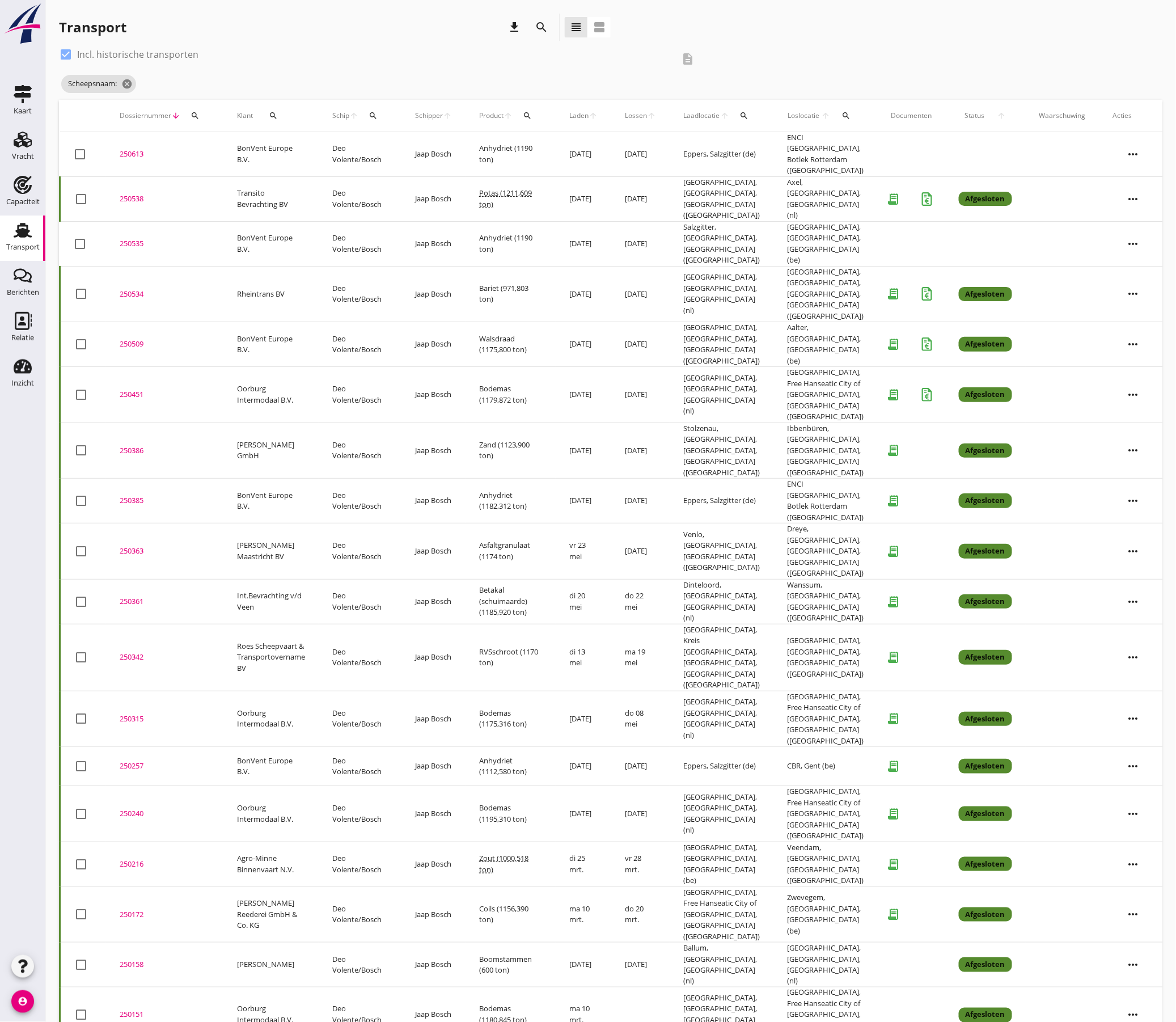
drag, startPoint x: 137, startPoint y: 153, endPoint x: 136, endPoint y: 161, distance: 8.1
click at [137, 153] on div "250613" at bounding box center [165, 154] width 90 height 12
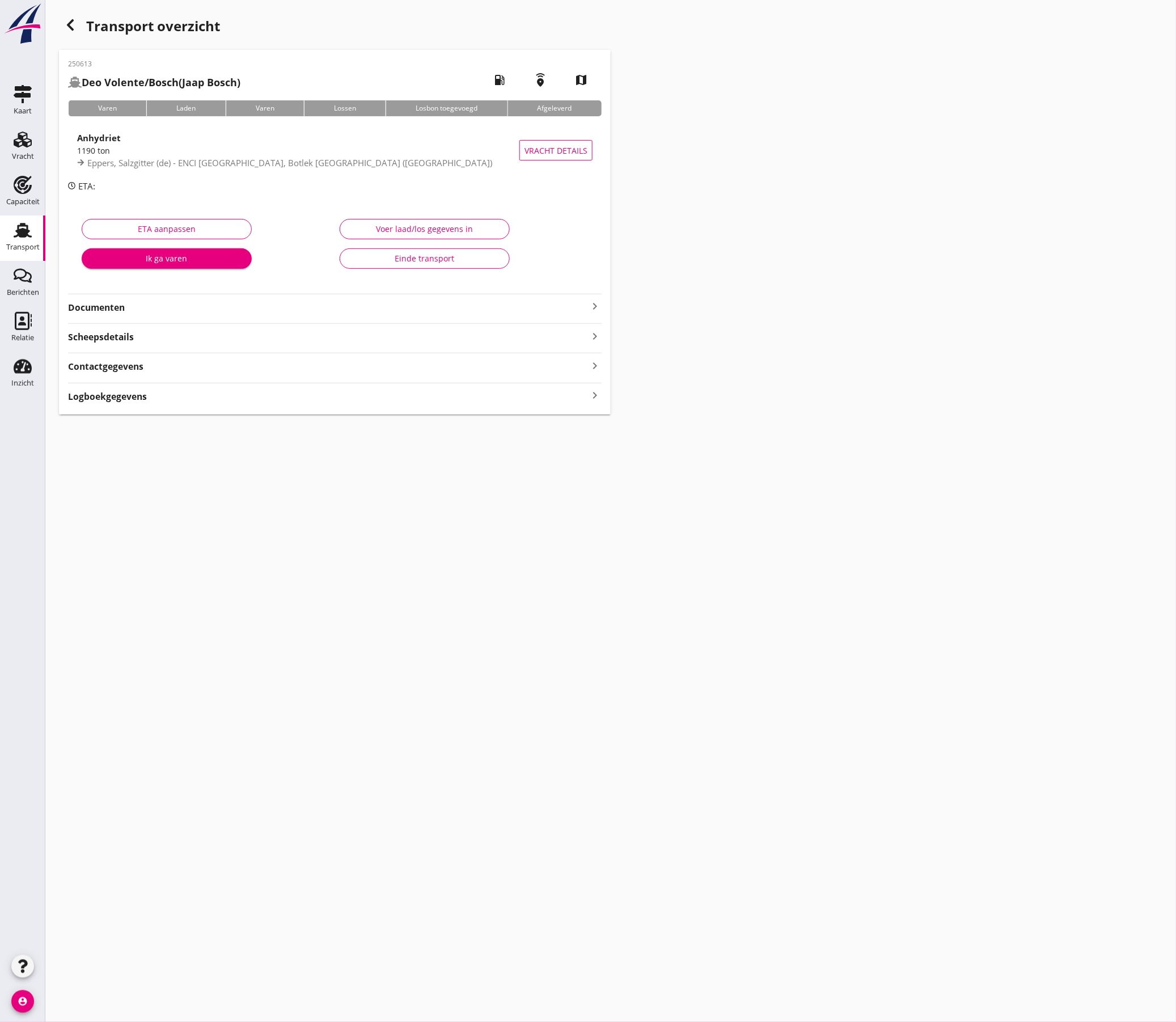
click at [296, 312] on strong "Documenten" at bounding box center [328, 308] width 520 height 13
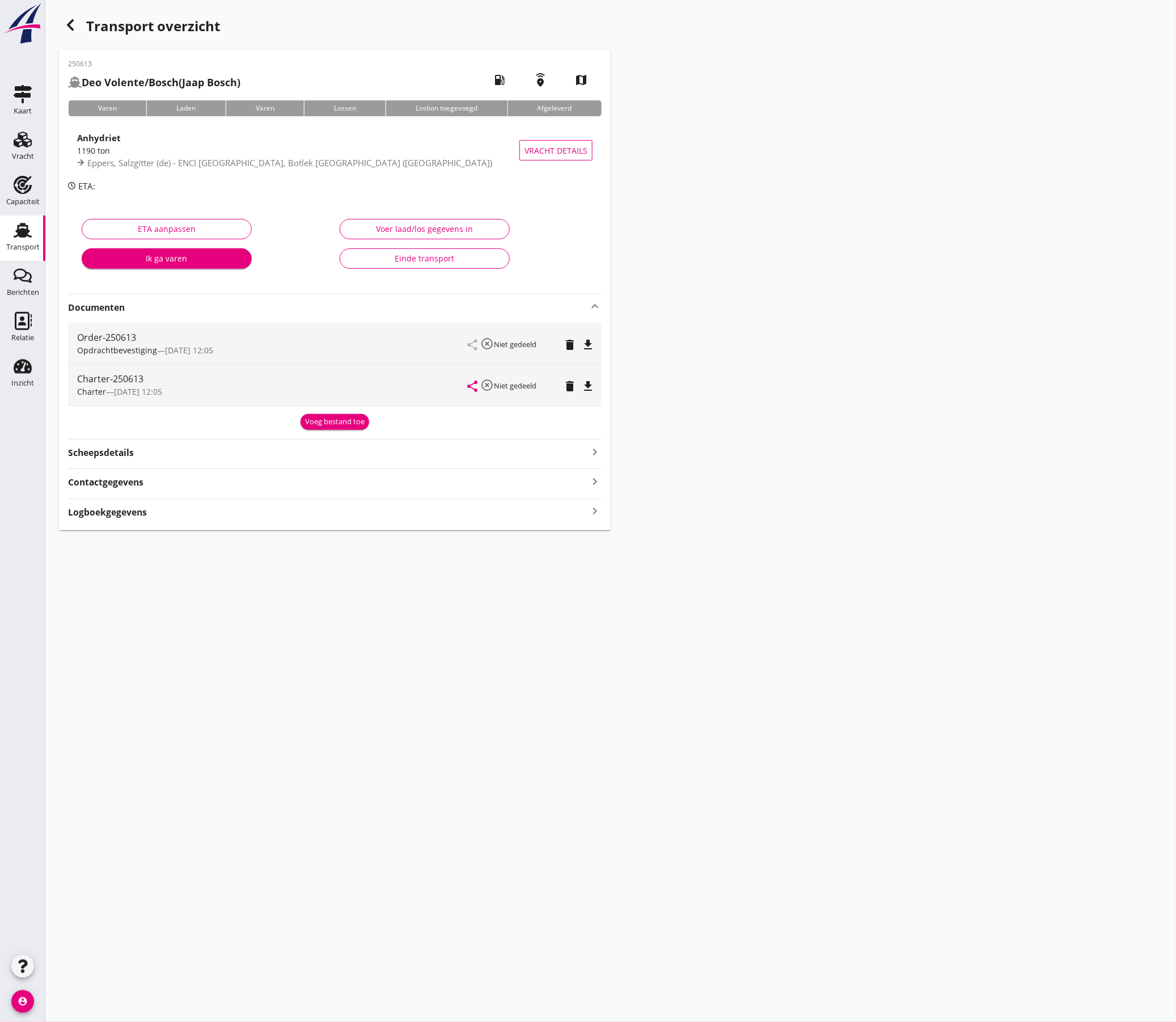
click at [592, 345] on icon "file_download" at bounding box center [587, 345] width 13 height 13
click at [587, 389] on icon "file_download" at bounding box center [587, 386] width 13 height 13
